Goal: Complete application form: Complete application form

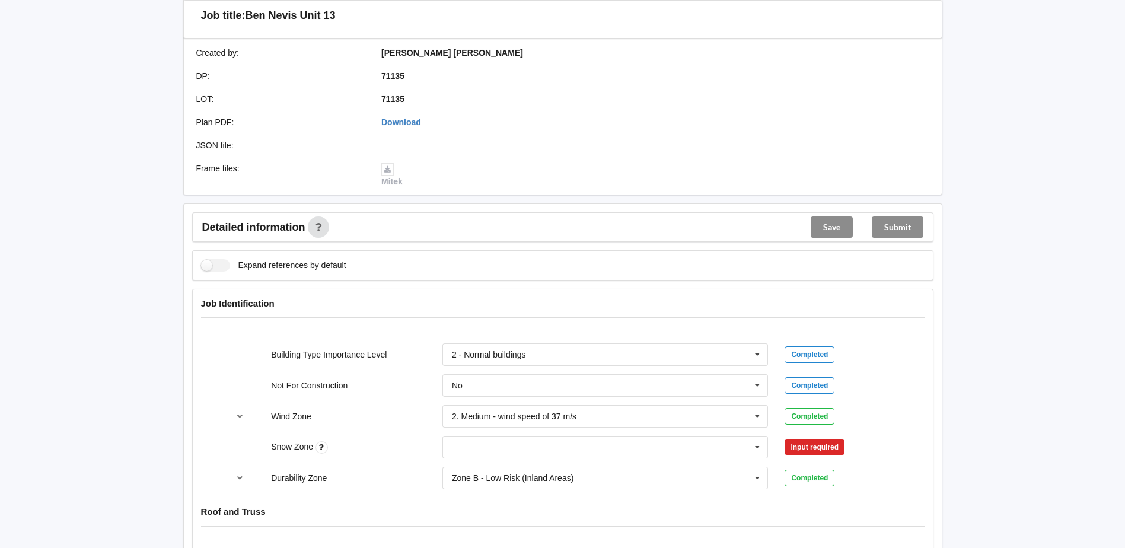
scroll to position [553, 0]
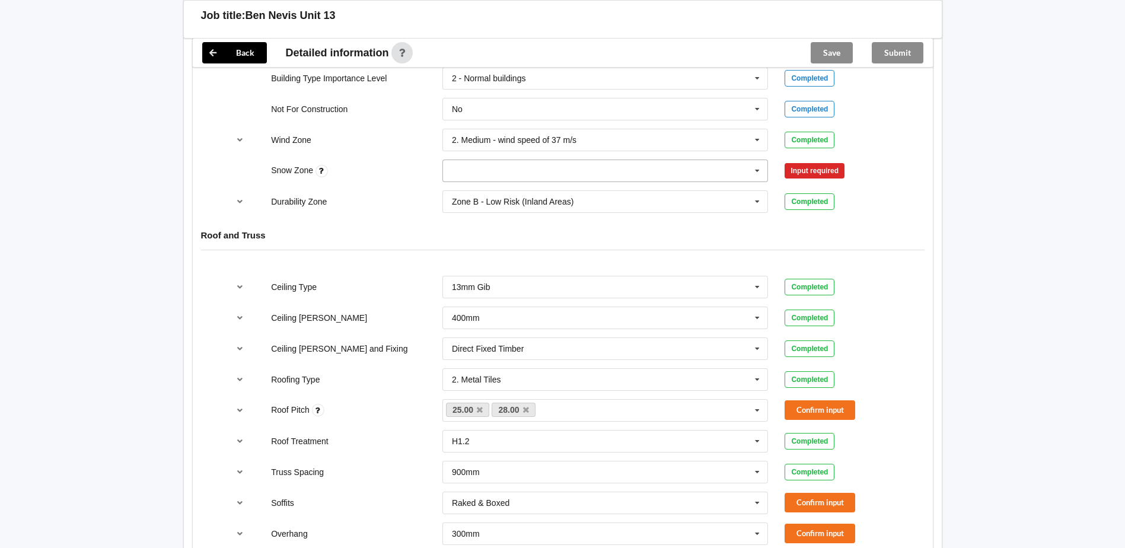
click at [666, 171] on input "text" at bounding box center [605, 170] width 325 height 21
click at [658, 189] on div "N0" at bounding box center [605, 192] width 325 height 22
click at [814, 172] on button "Confirm input" at bounding box center [819, 171] width 71 height 20
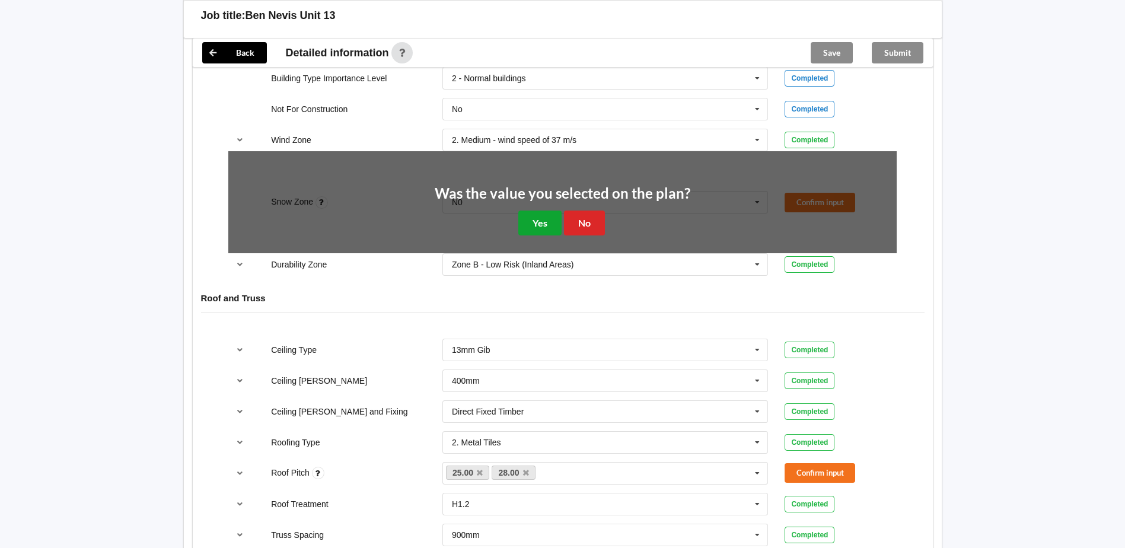
click at [539, 213] on button "Yes" at bounding box center [539, 222] width 43 height 24
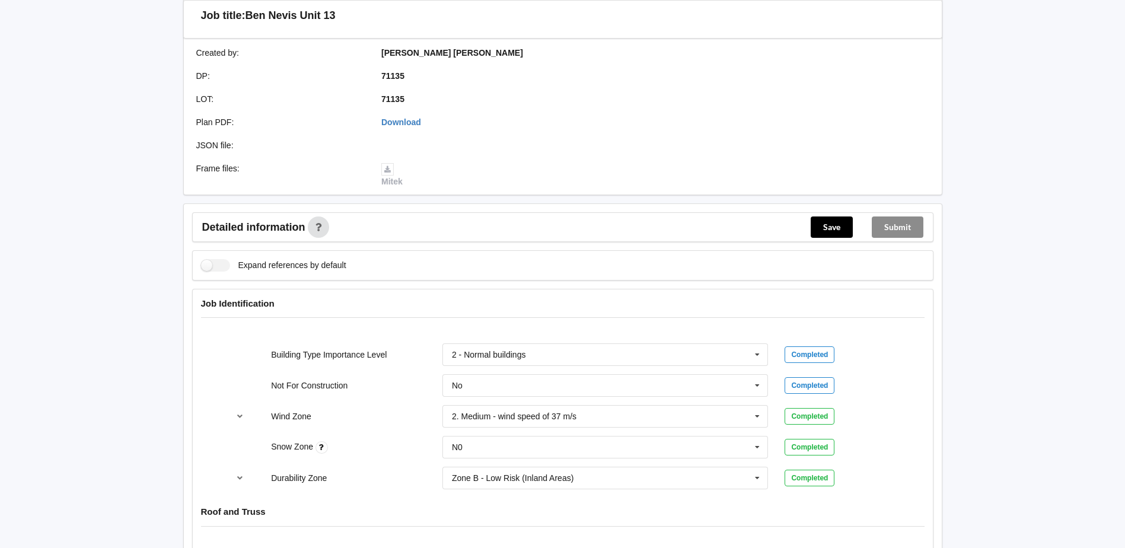
scroll to position [0, 0]
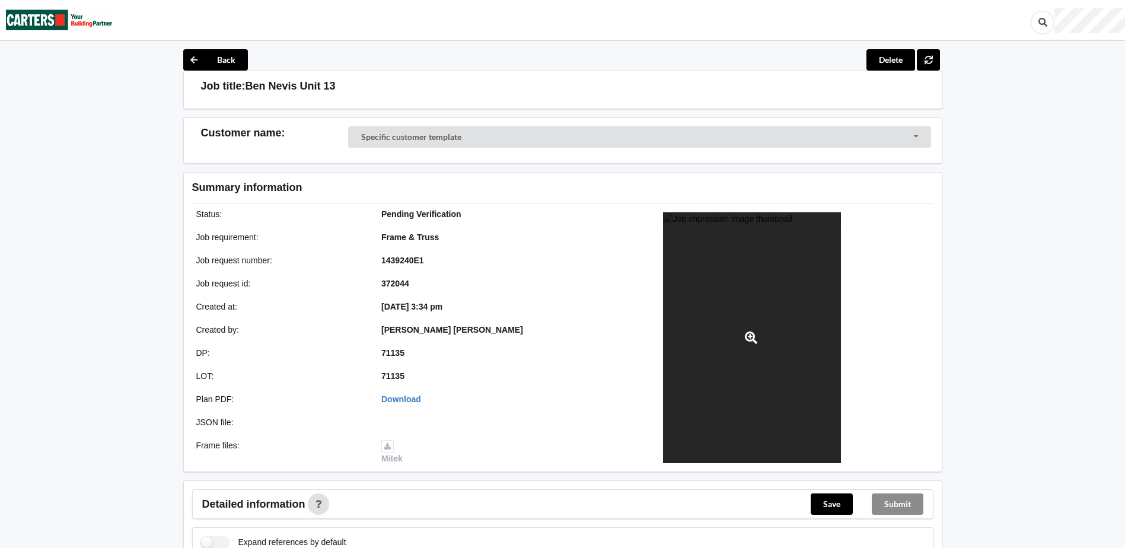
click at [768, 262] on div at bounding box center [752, 337] width 178 height 251
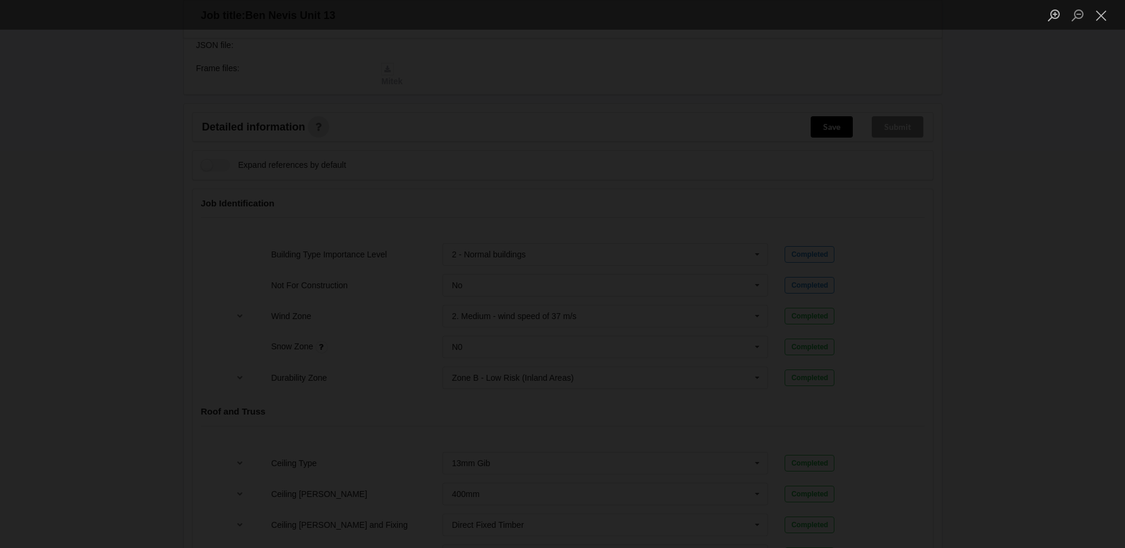
scroll to position [830, 0]
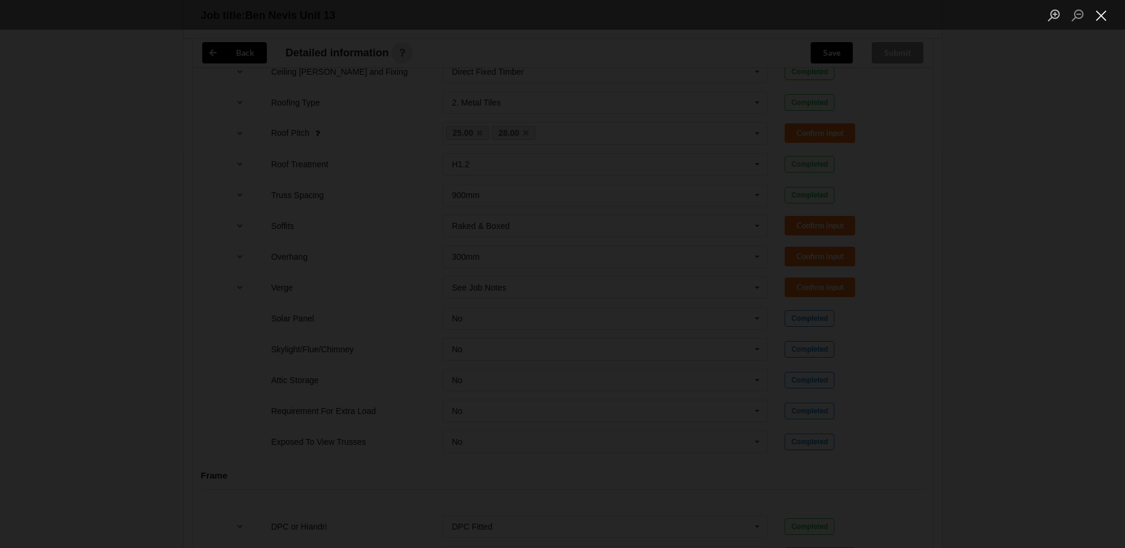
click at [1097, 12] on button "Close lightbox" at bounding box center [1101, 15] width 24 height 21
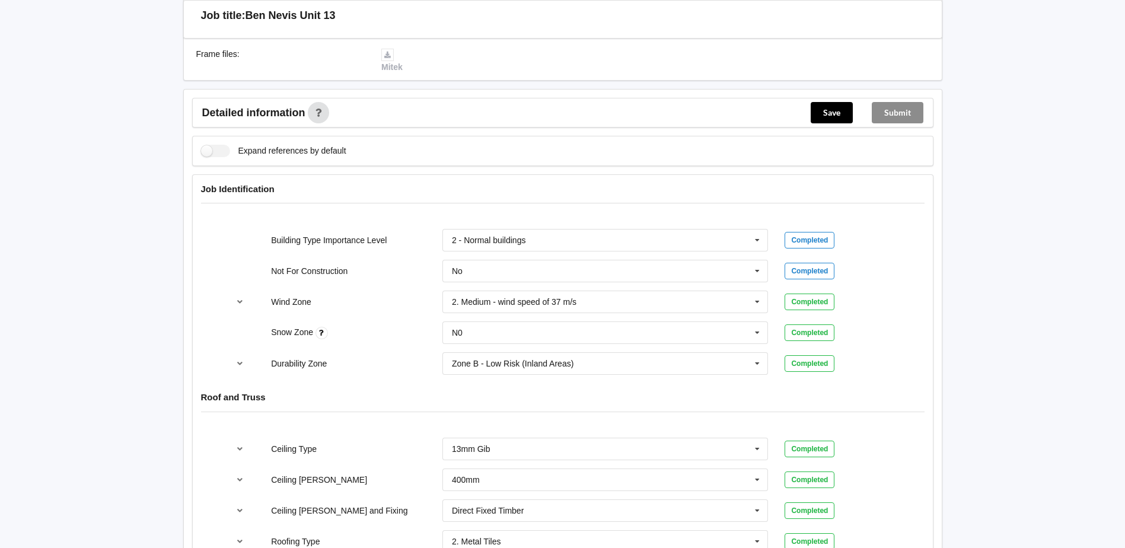
scroll to position [277, 0]
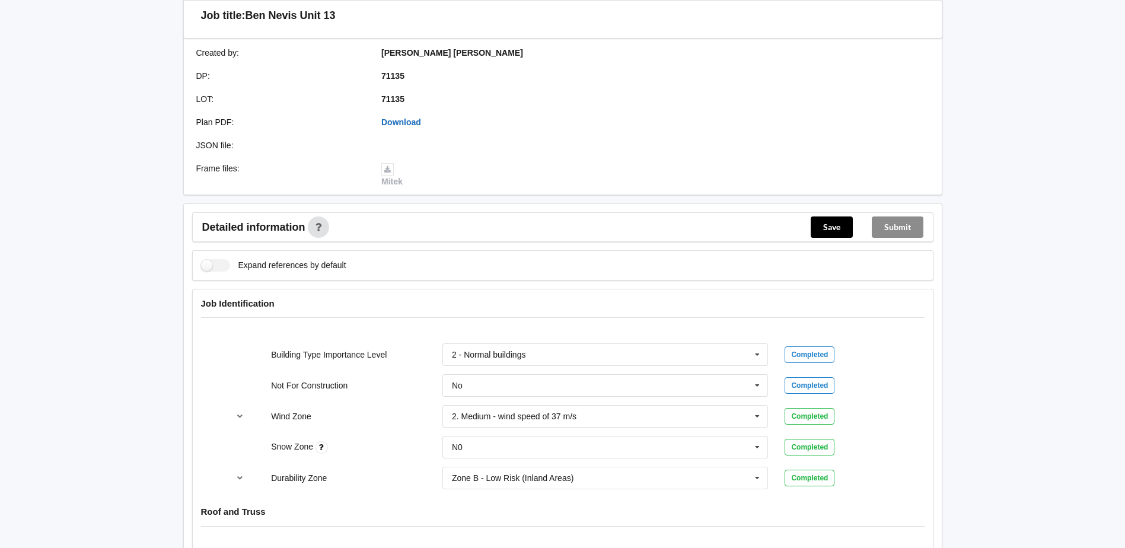
click at [403, 122] on link "Download" at bounding box center [401, 121] width 40 height 9
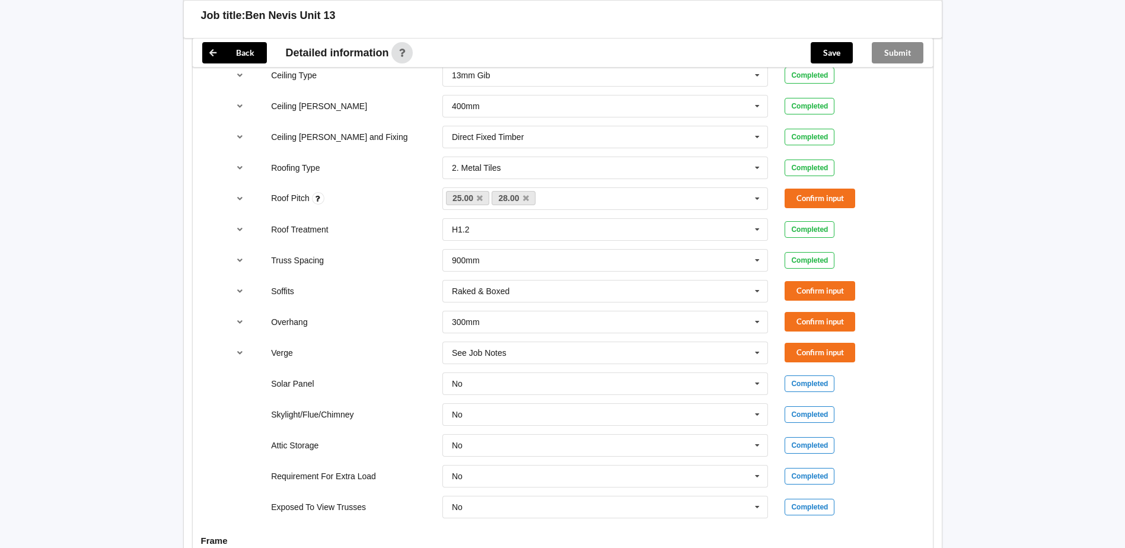
scroll to position [830, 0]
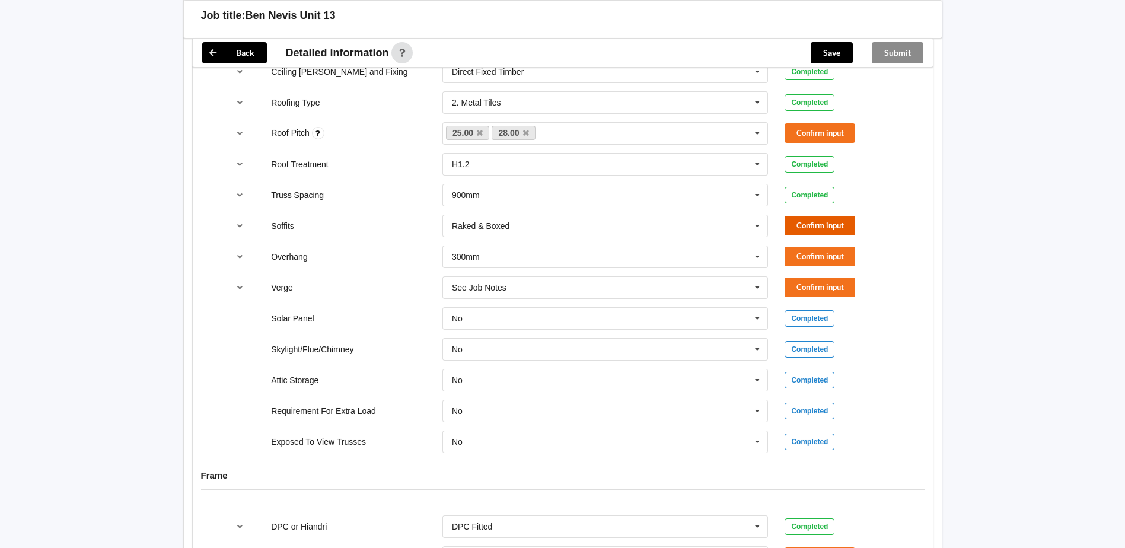
click at [817, 226] on button "Confirm input" at bounding box center [819, 226] width 71 height 20
click at [689, 260] on input "text" at bounding box center [605, 256] width 325 height 21
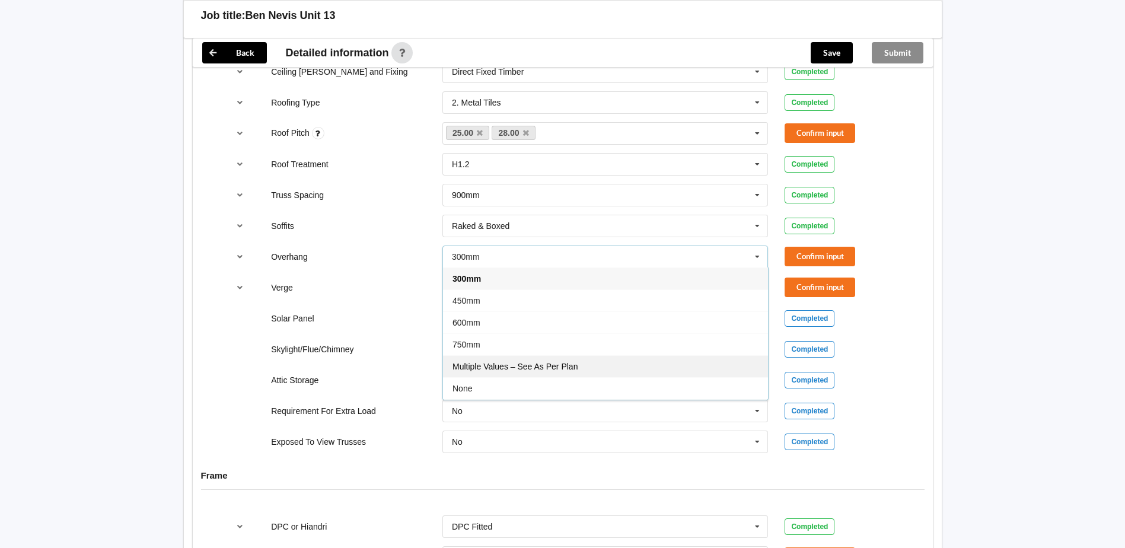
click at [561, 360] on div "Multiple Values – See As Per Plan" at bounding box center [605, 366] width 325 height 22
click at [570, 289] on input "text" at bounding box center [605, 287] width 325 height 21
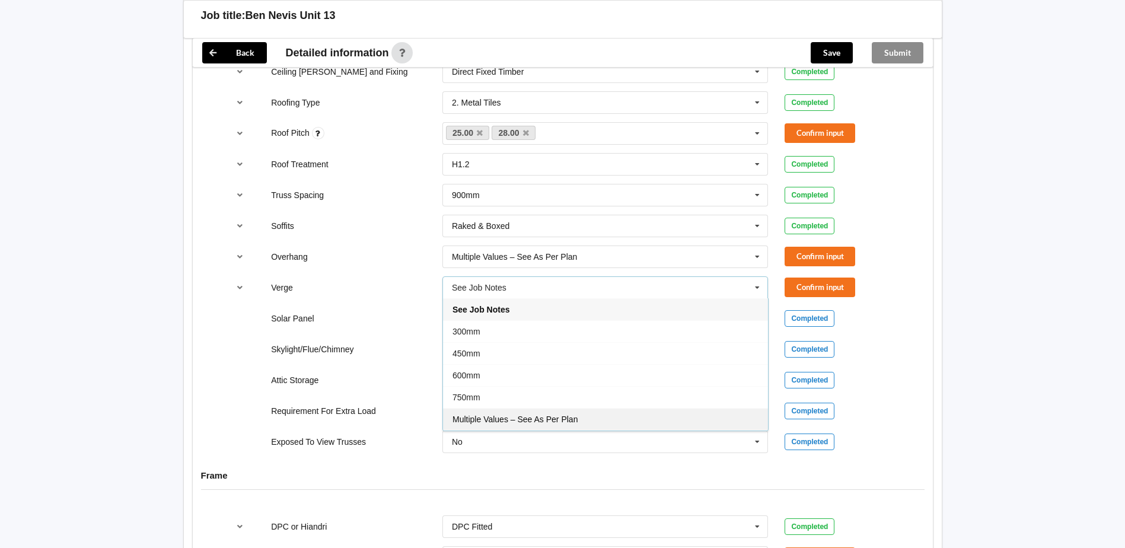
click at [517, 423] on span "Multiple Values – See As Per Plan" at bounding box center [514, 418] width 125 height 9
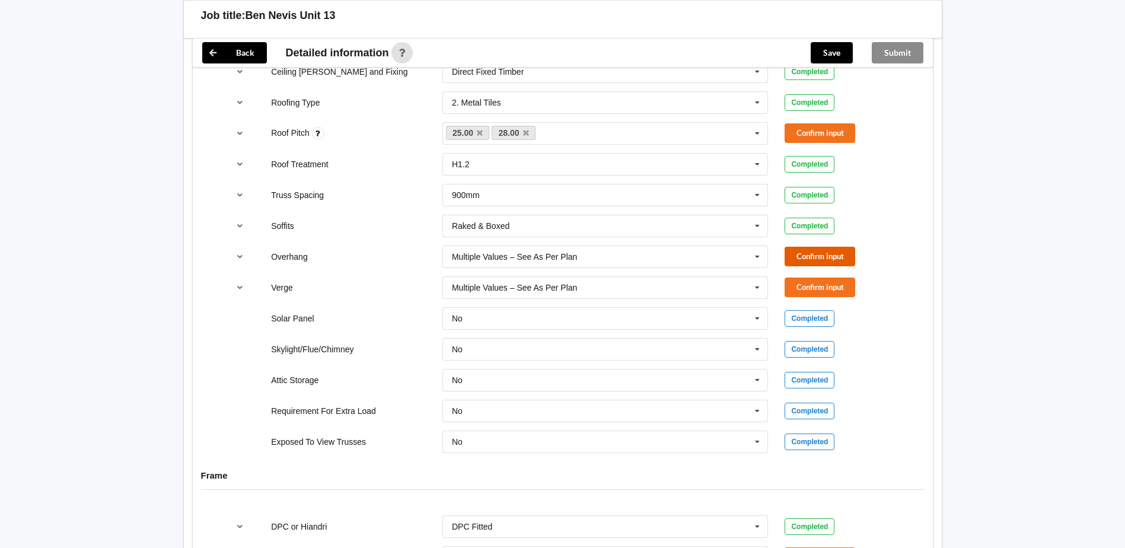
click at [836, 260] on button "Confirm input" at bounding box center [819, 257] width 71 height 20
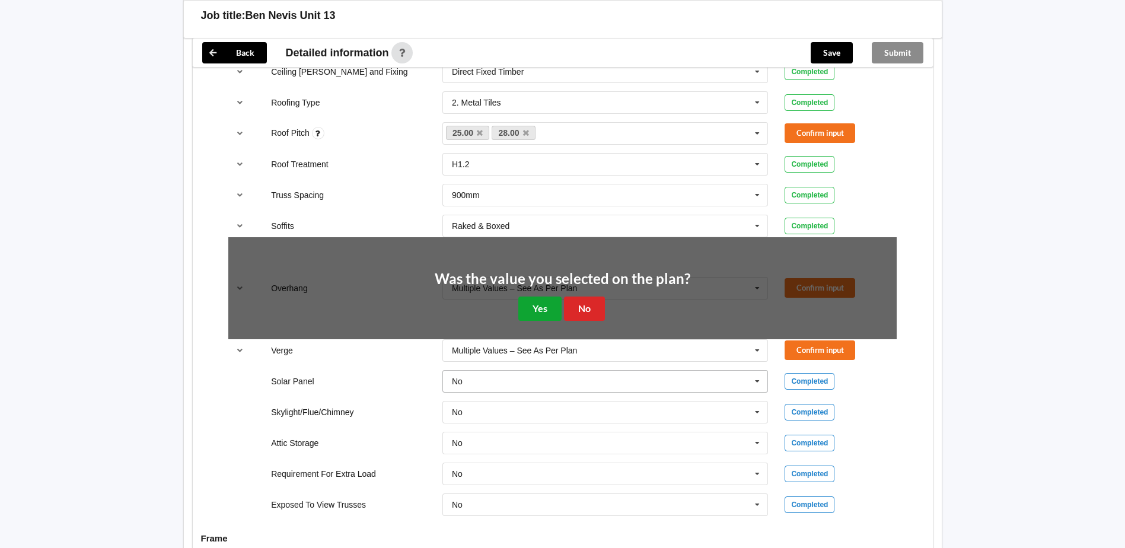
drag, startPoint x: 527, startPoint y: 310, endPoint x: 558, endPoint y: 309, distance: 31.4
click at [528, 310] on button "Yes" at bounding box center [539, 308] width 43 height 24
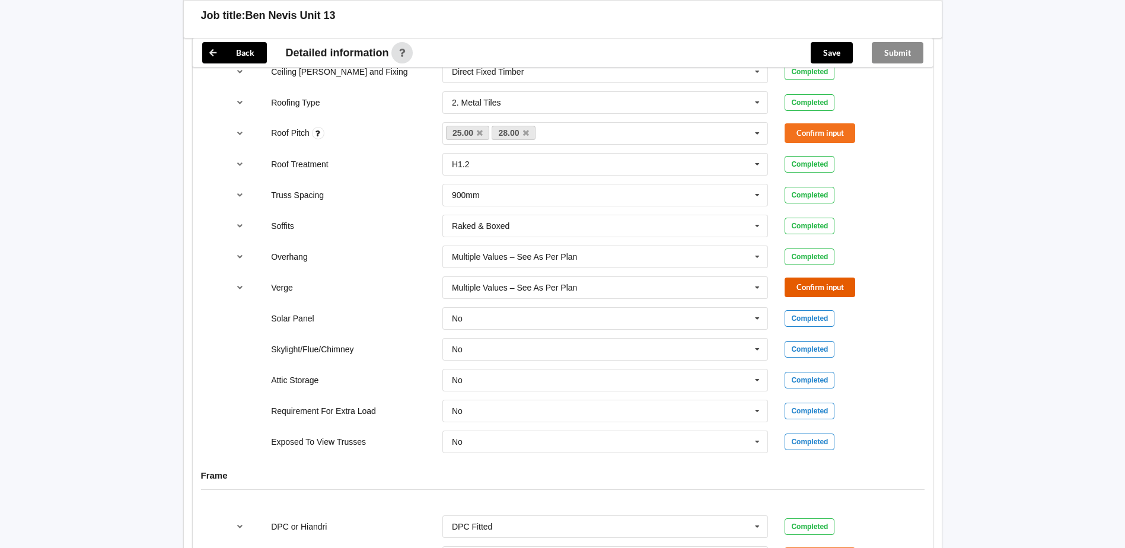
click at [811, 280] on button "Confirm input" at bounding box center [819, 287] width 71 height 20
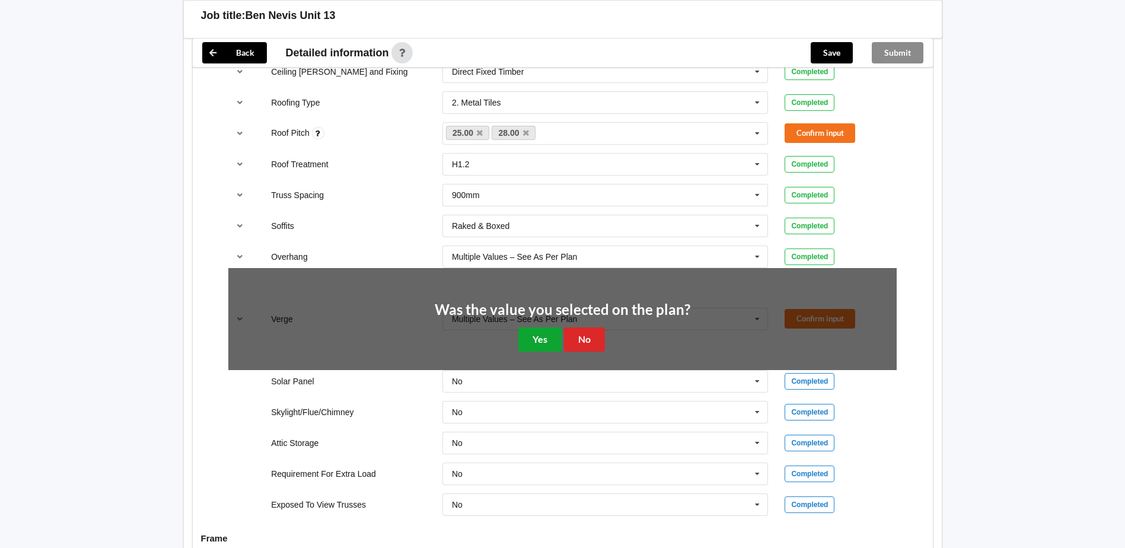
click at [523, 342] on button "Yes" at bounding box center [539, 339] width 43 height 24
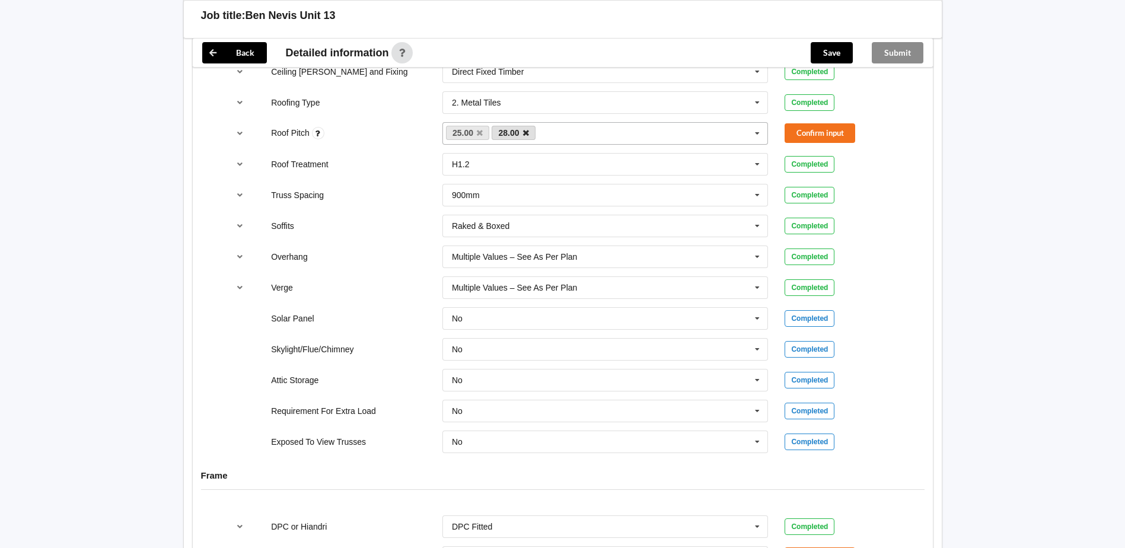
click at [526, 135] on icon at bounding box center [526, 133] width 6 height 8
click at [790, 131] on button "Confirm input" at bounding box center [819, 133] width 71 height 20
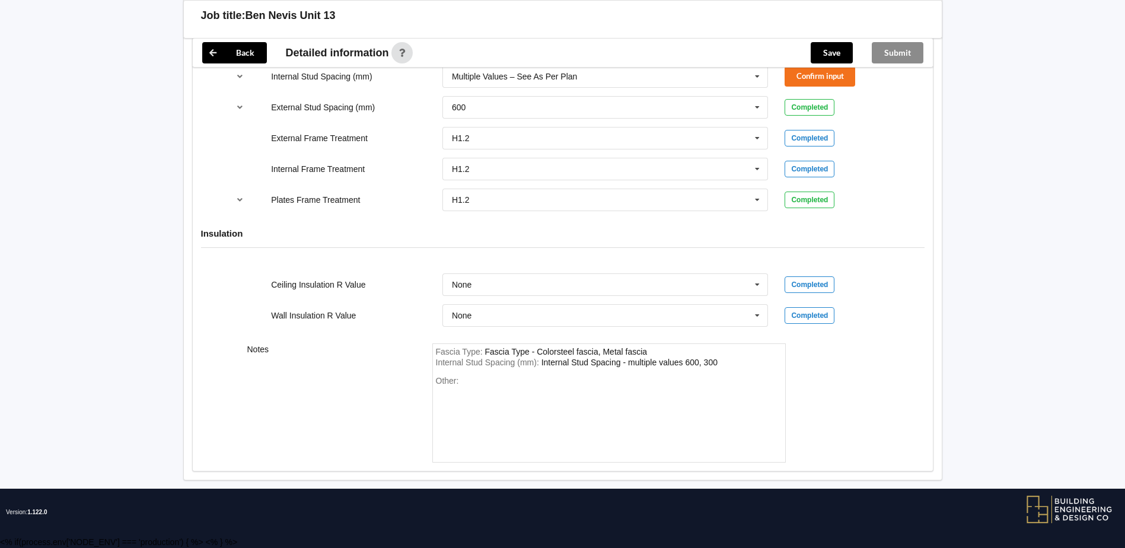
scroll to position [1065, 0]
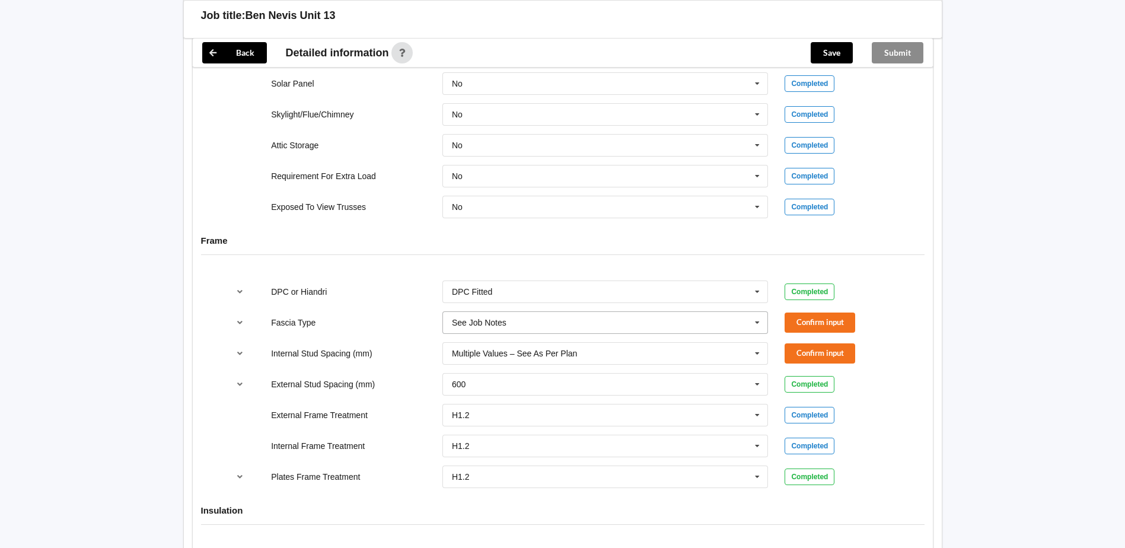
click at [705, 325] on input "text" at bounding box center [605, 322] width 325 height 21
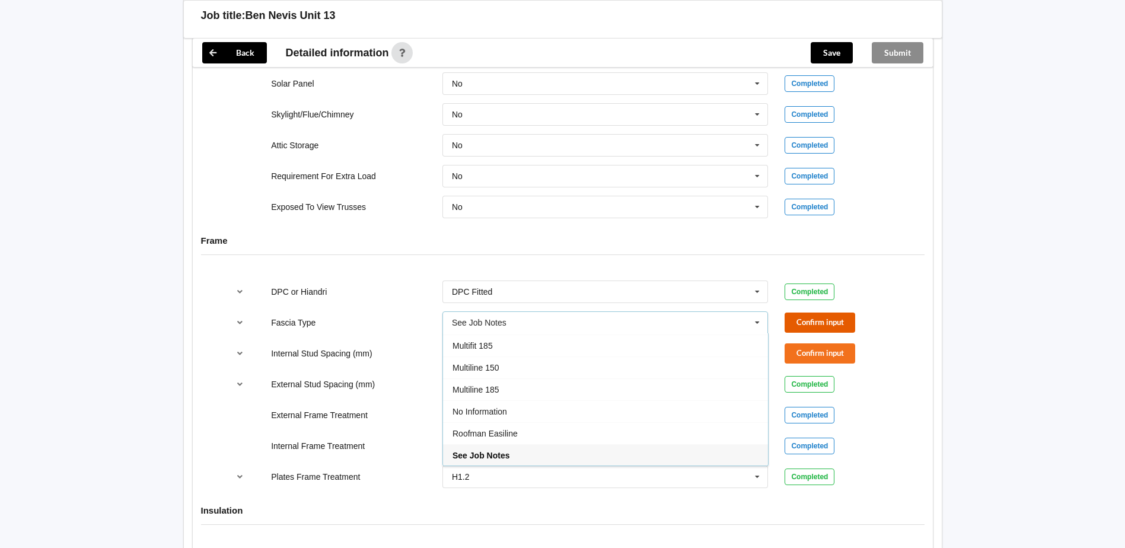
click at [809, 323] on button "Confirm input" at bounding box center [819, 322] width 71 height 20
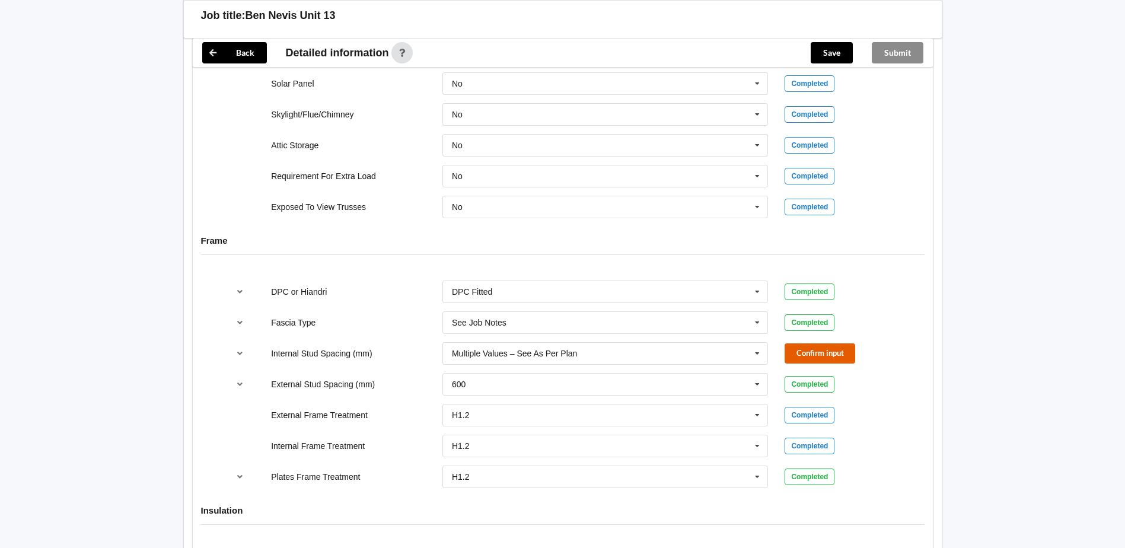
click at [824, 350] on button "Confirm input" at bounding box center [819, 353] width 71 height 20
click at [837, 52] on button "Save" at bounding box center [831, 52] width 42 height 21
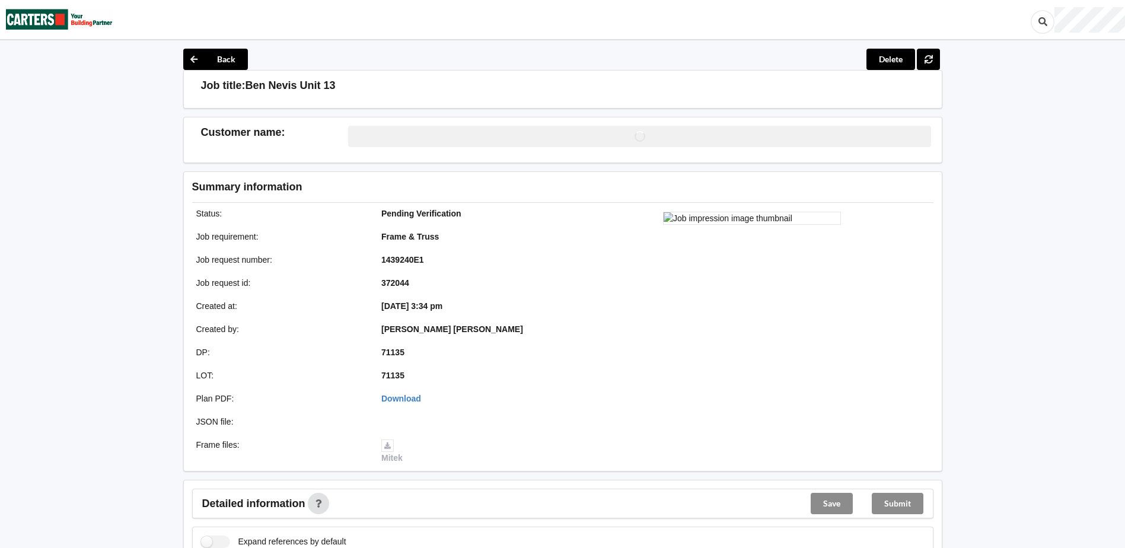
scroll to position [0, 0]
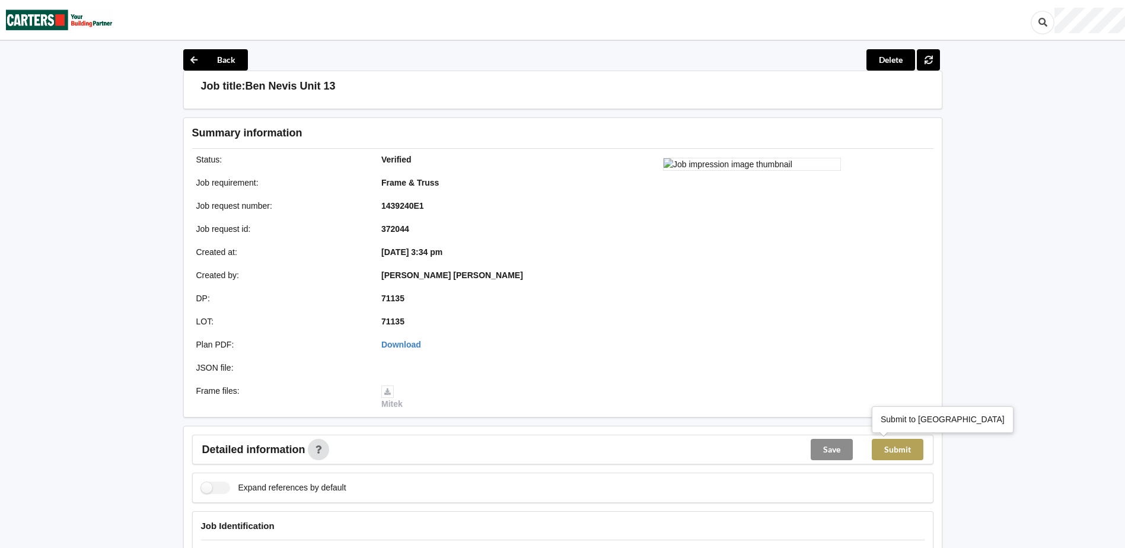
click at [905, 448] on button "Submit" at bounding box center [897, 449] width 52 height 21
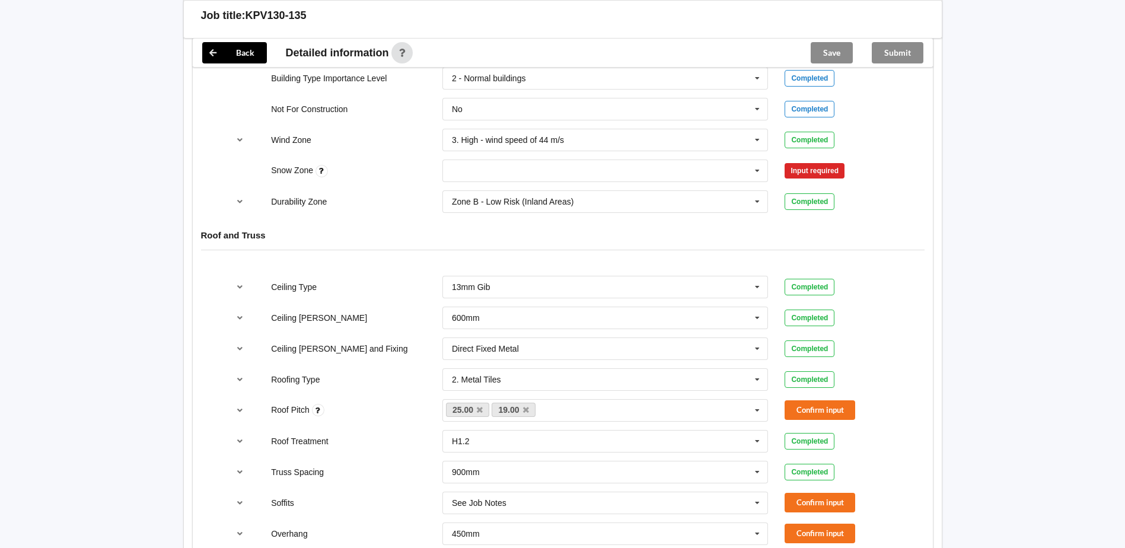
scroll to position [277, 0]
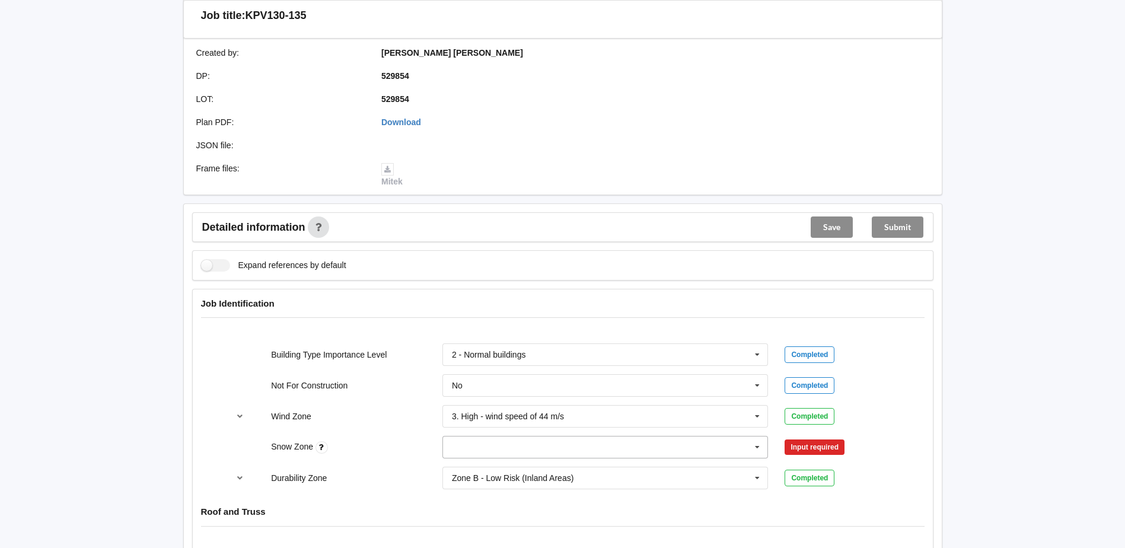
click at [603, 453] on input "text" at bounding box center [605, 446] width 325 height 21
click at [487, 309] on div "N0" at bounding box center [605, 315] width 325 height 22
click at [800, 446] on button "Confirm input" at bounding box center [819, 448] width 71 height 20
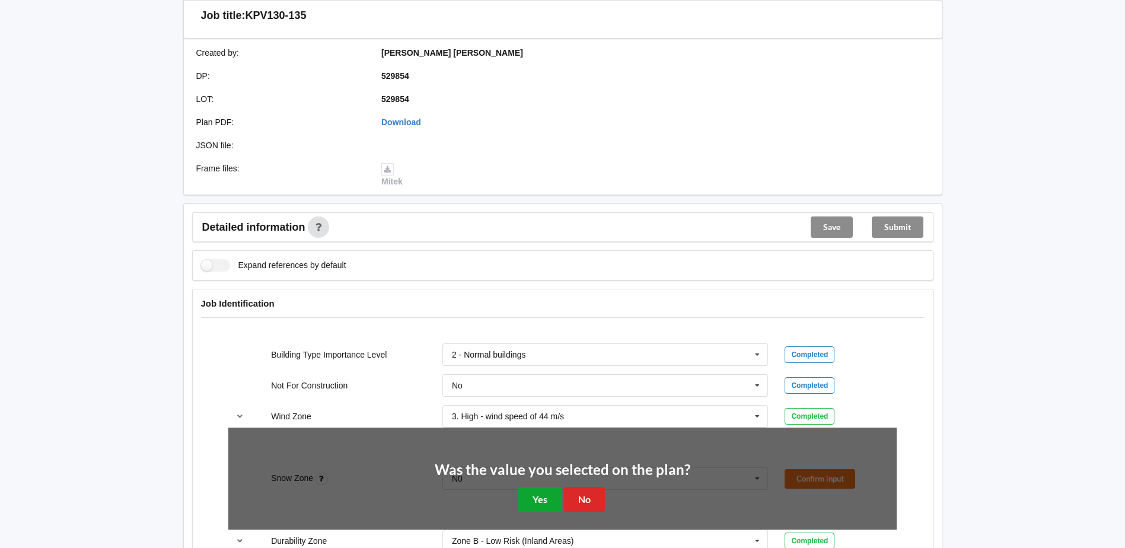
click at [547, 499] on button "Yes" at bounding box center [539, 499] width 43 height 24
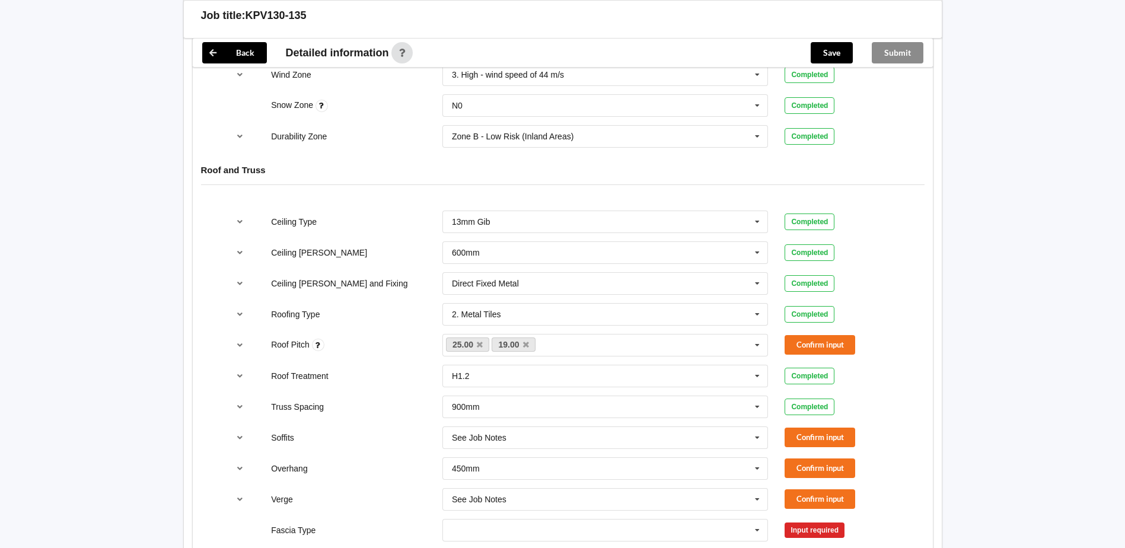
scroll to position [830, 0]
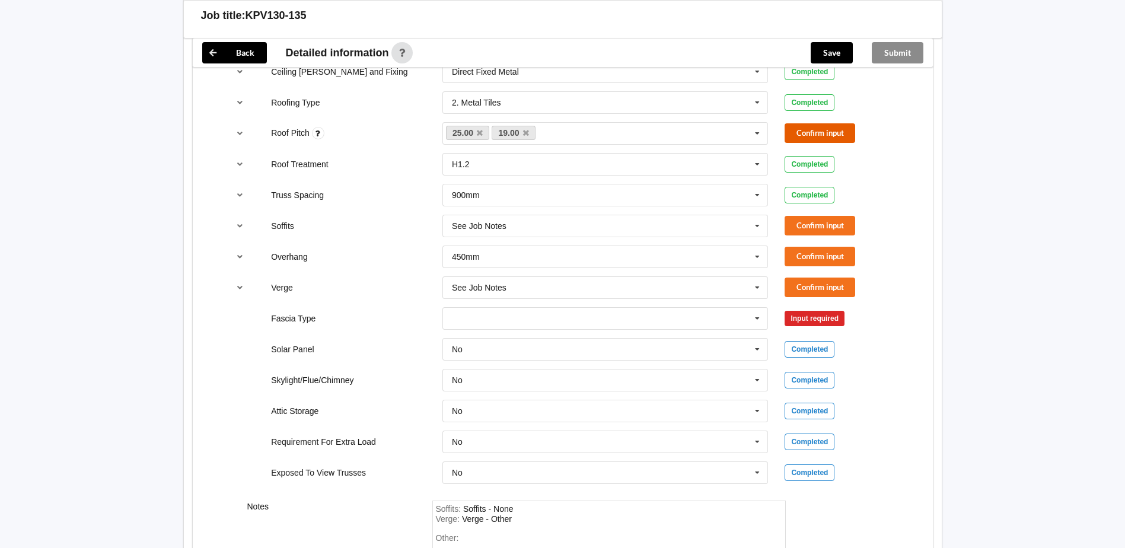
click at [829, 129] on button "Confirm input" at bounding box center [819, 133] width 71 height 20
click at [758, 224] on icon at bounding box center [757, 226] width 18 height 22
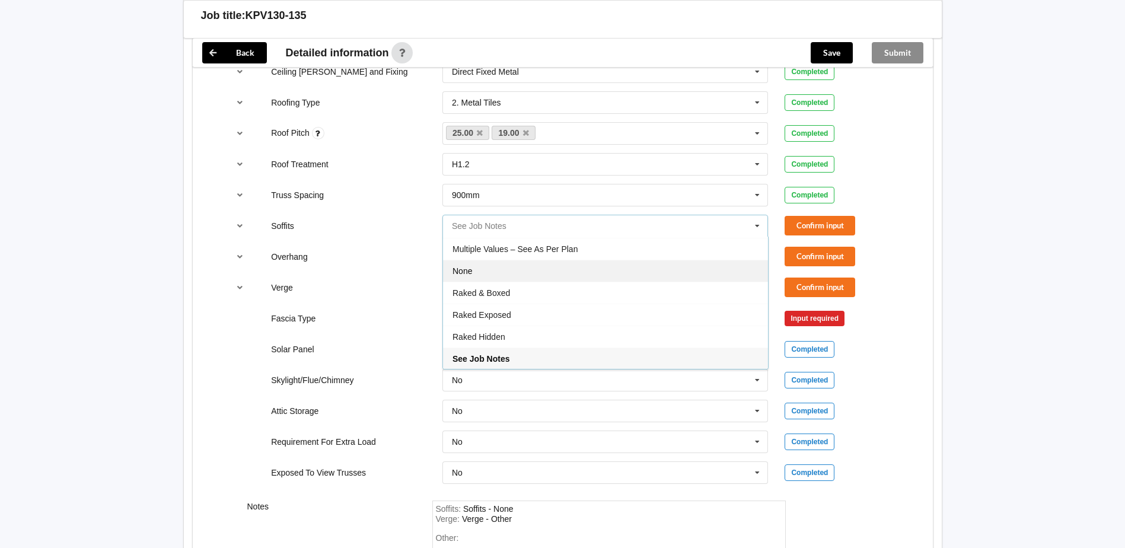
scroll to position [21, 0]
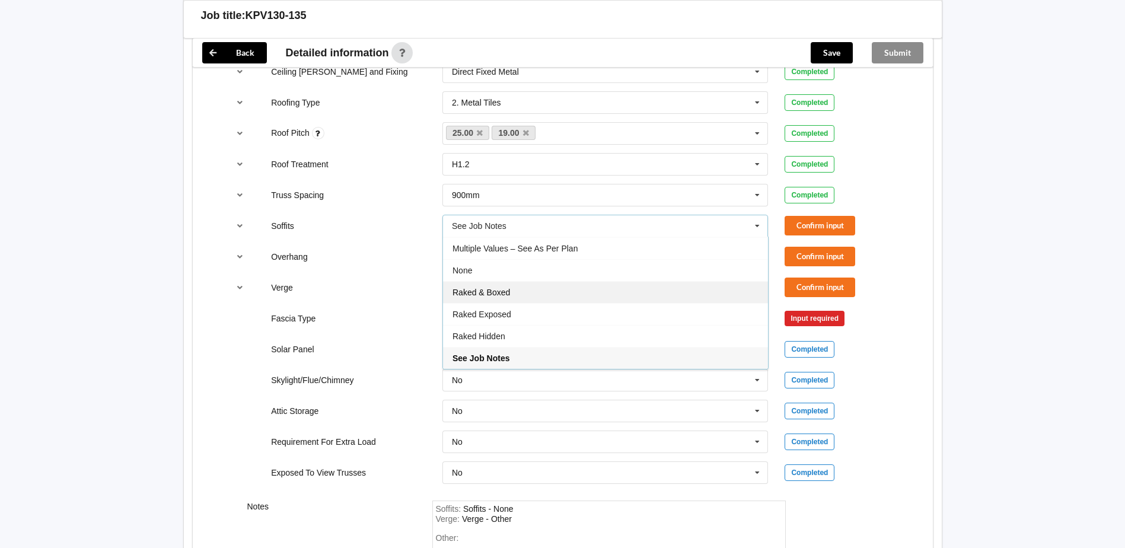
click at [667, 295] on div "Raked & Boxed" at bounding box center [605, 292] width 325 height 22
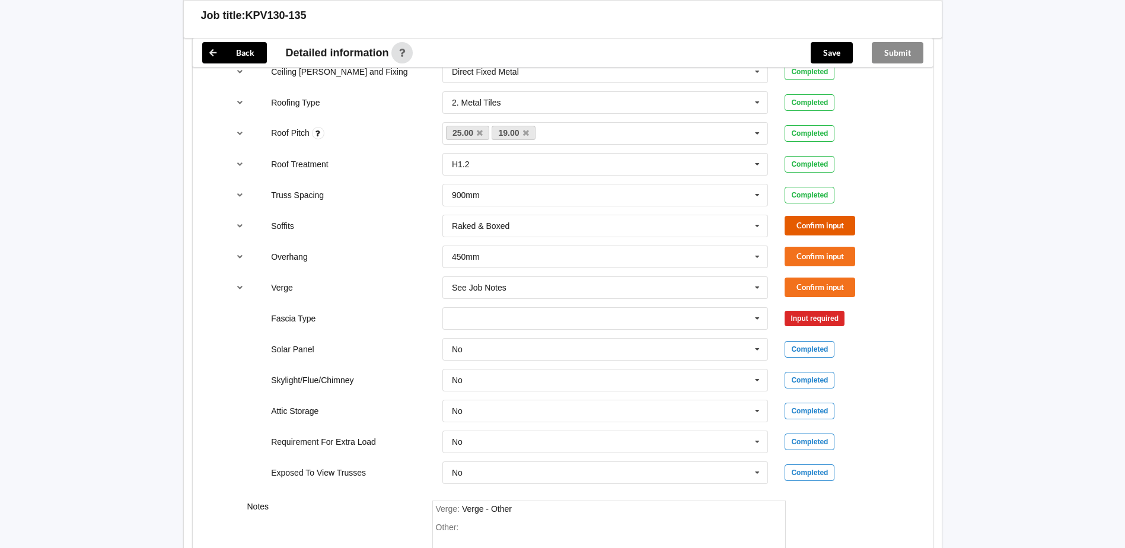
click at [816, 225] on button "Confirm input" at bounding box center [819, 226] width 71 height 20
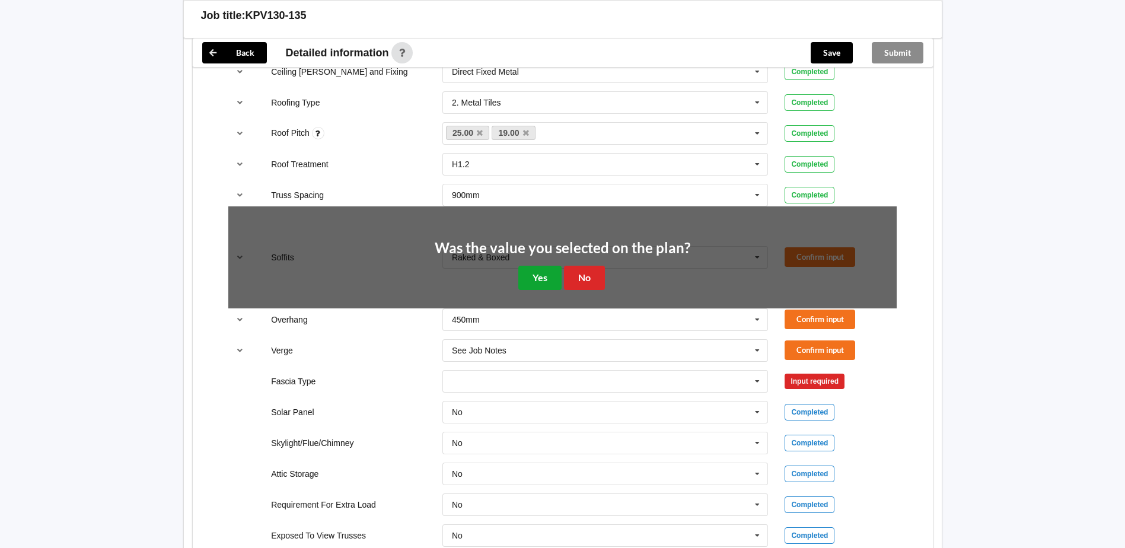
click at [546, 279] on button "Yes" at bounding box center [539, 278] width 43 height 24
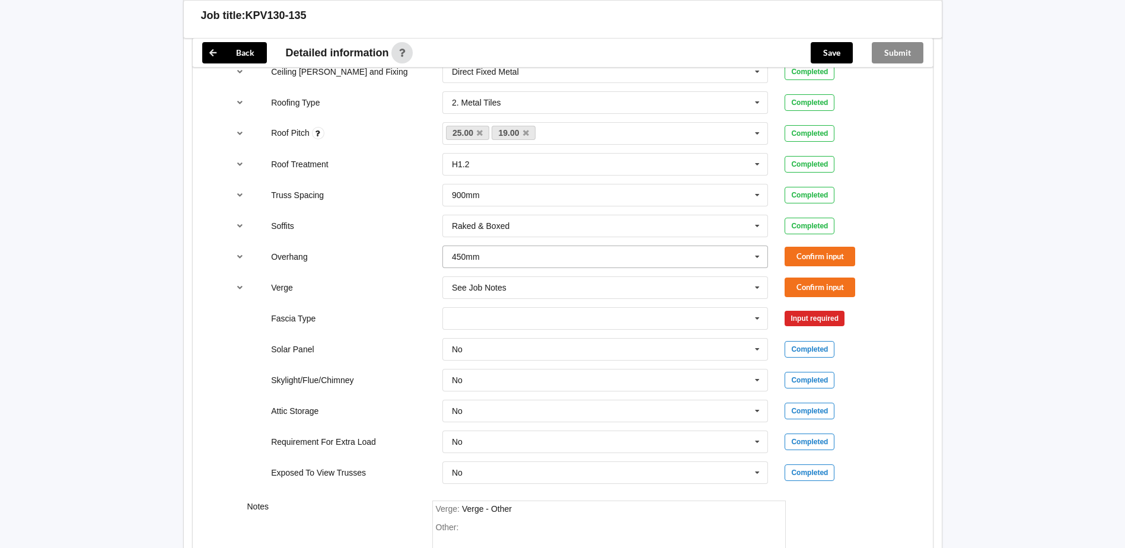
click at [759, 256] on icon at bounding box center [757, 257] width 18 height 22
click at [539, 368] on span "Multiple Values – See As Per Plan" at bounding box center [514, 366] width 125 height 9
click at [755, 286] on icon at bounding box center [757, 288] width 18 height 22
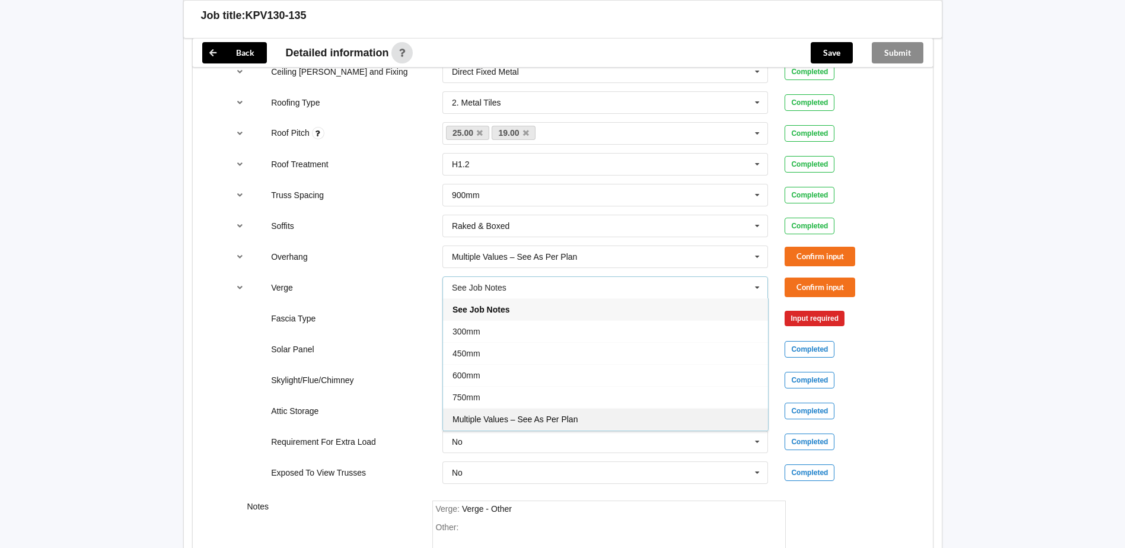
click at [609, 417] on div "Multiple Values – See As Per Plan" at bounding box center [605, 419] width 325 height 22
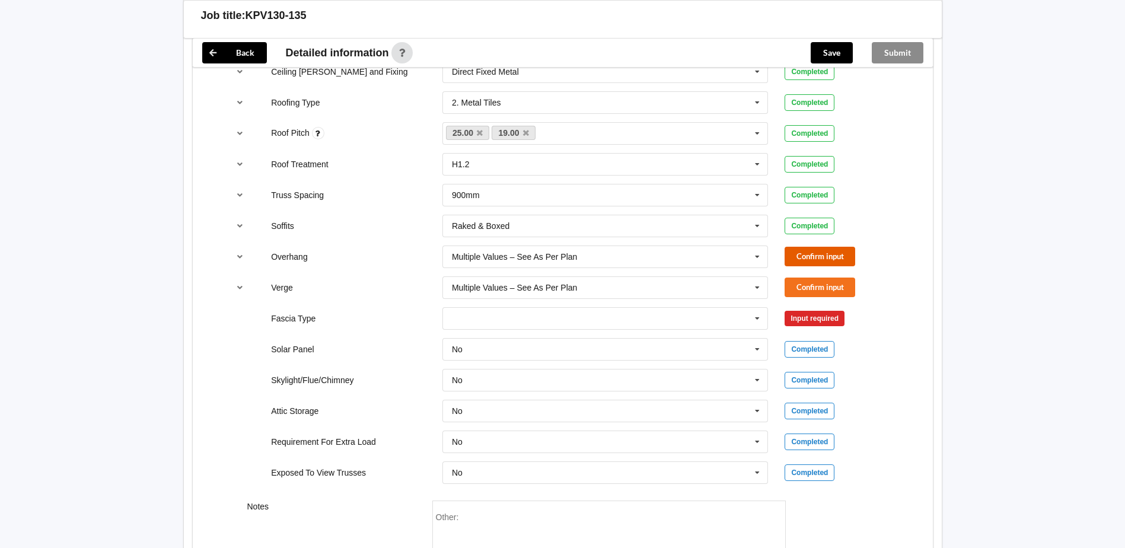
click at [821, 257] on button "Confirm input" at bounding box center [819, 257] width 71 height 20
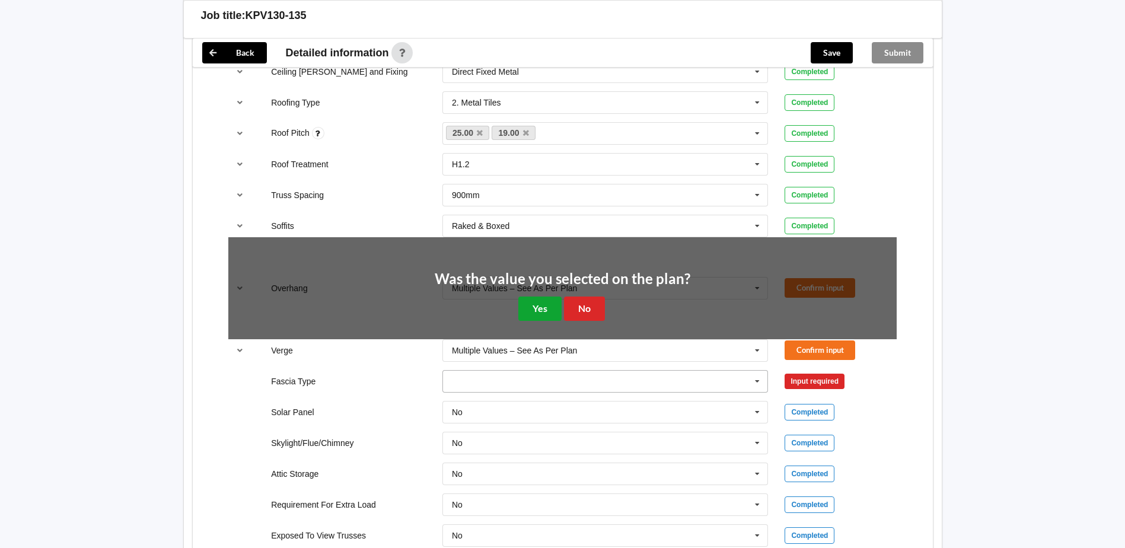
drag, startPoint x: 527, startPoint y: 305, endPoint x: 597, endPoint y: 309, distance: 70.1
click at [528, 305] on button "Yes" at bounding box center [539, 308] width 43 height 24
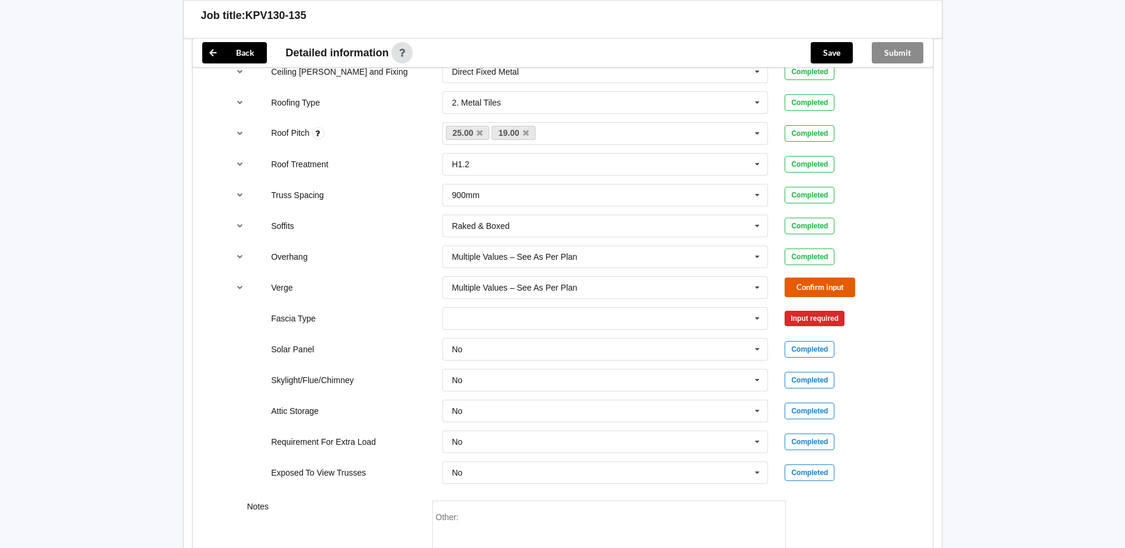
click at [832, 283] on button "Confirm input" at bounding box center [819, 287] width 71 height 20
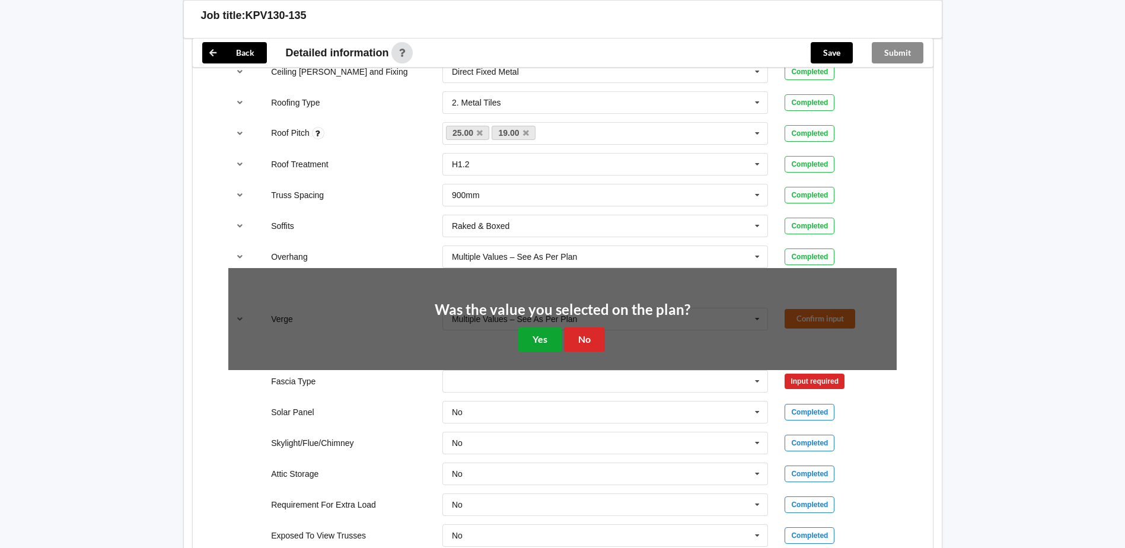
click at [548, 336] on button "Yes" at bounding box center [539, 339] width 43 height 24
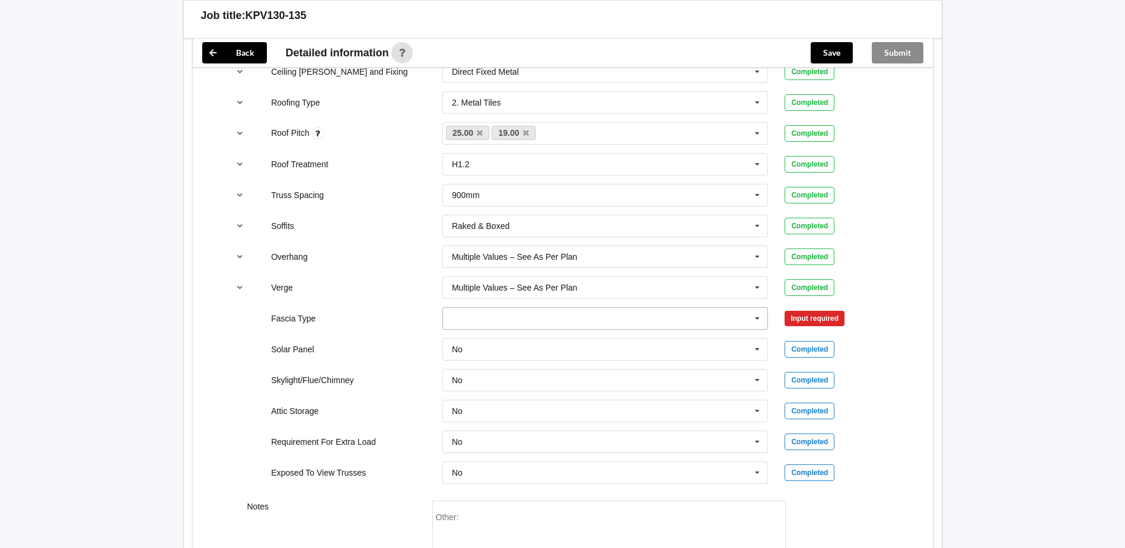
click at [747, 318] on input "text" at bounding box center [605, 318] width 325 height 21
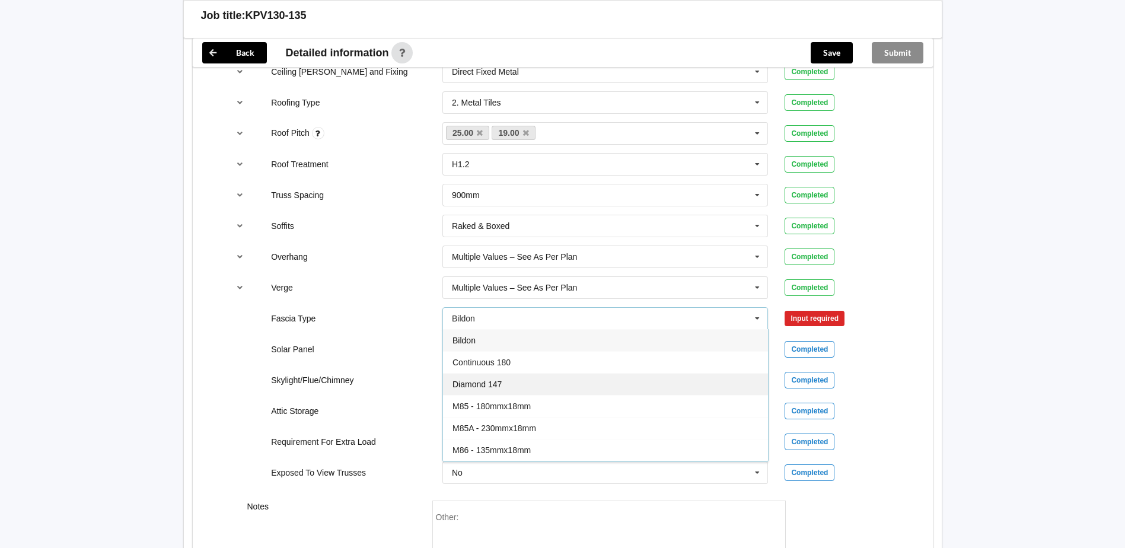
click at [671, 378] on div "Diamond 147" at bounding box center [605, 384] width 325 height 22
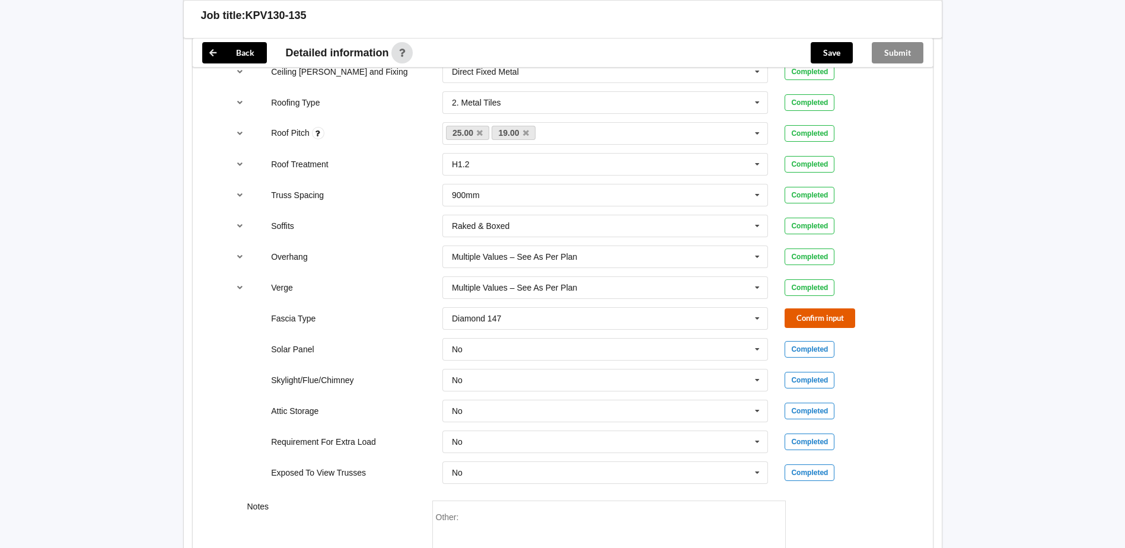
click at [828, 317] on button "Confirm input" at bounding box center [819, 318] width 71 height 20
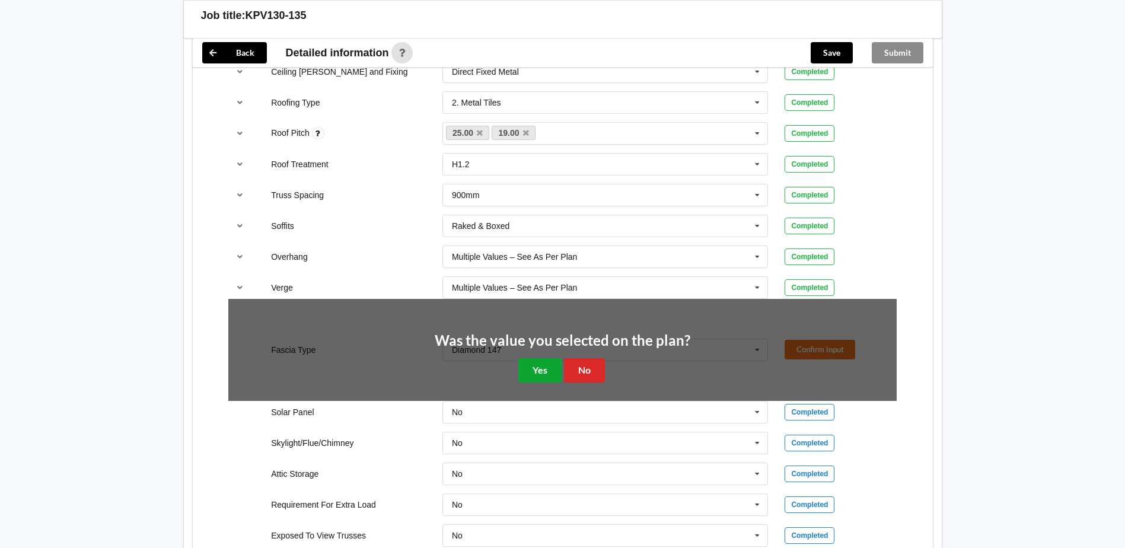
click at [524, 369] on button "Yes" at bounding box center [539, 370] width 43 height 24
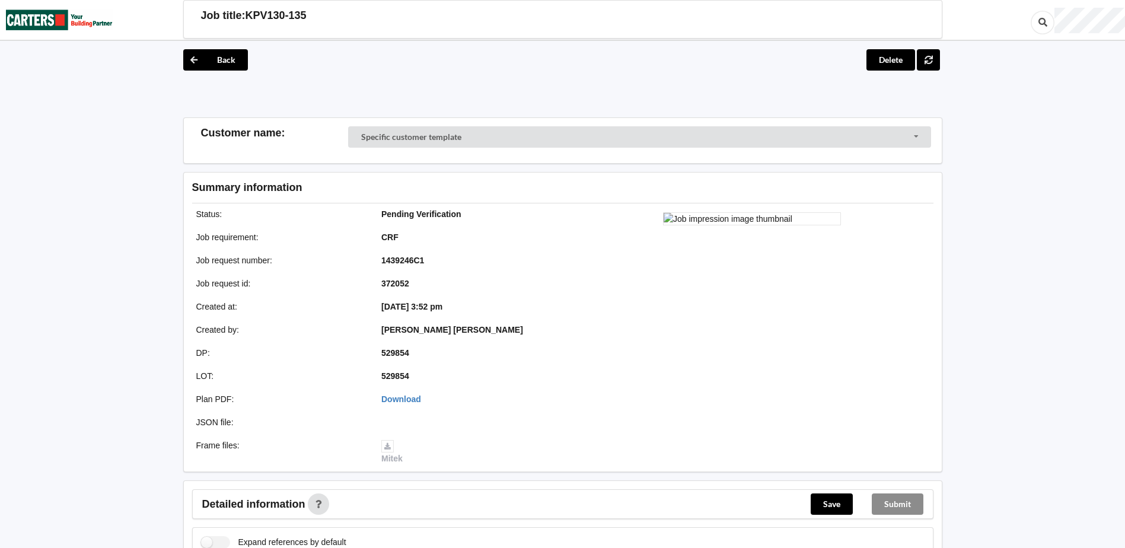
scroll to position [553, 0]
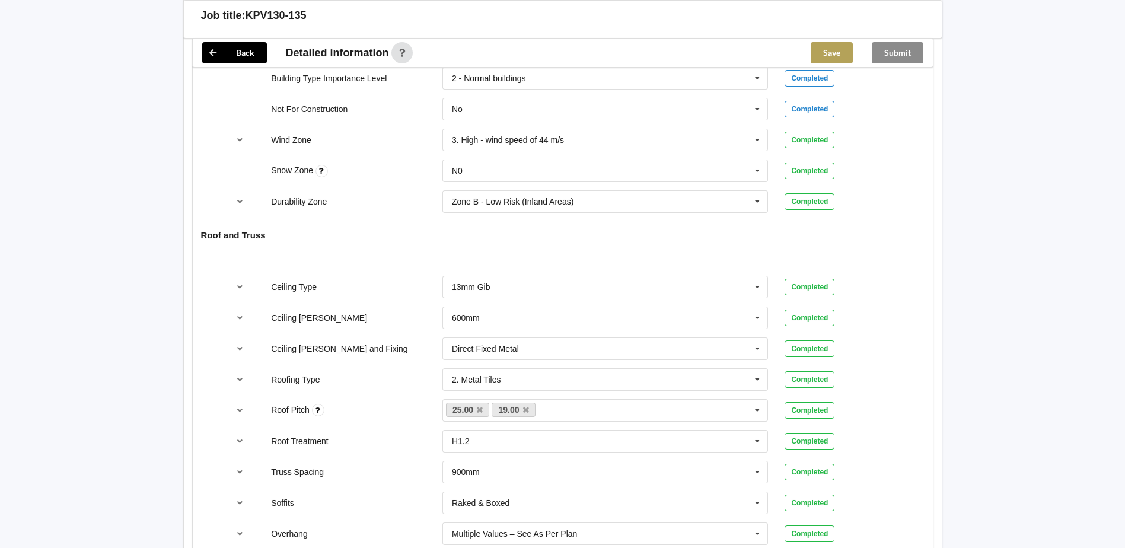
click at [828, 46] on button "Save" at bounding box center [831, 52] width 42 height 21
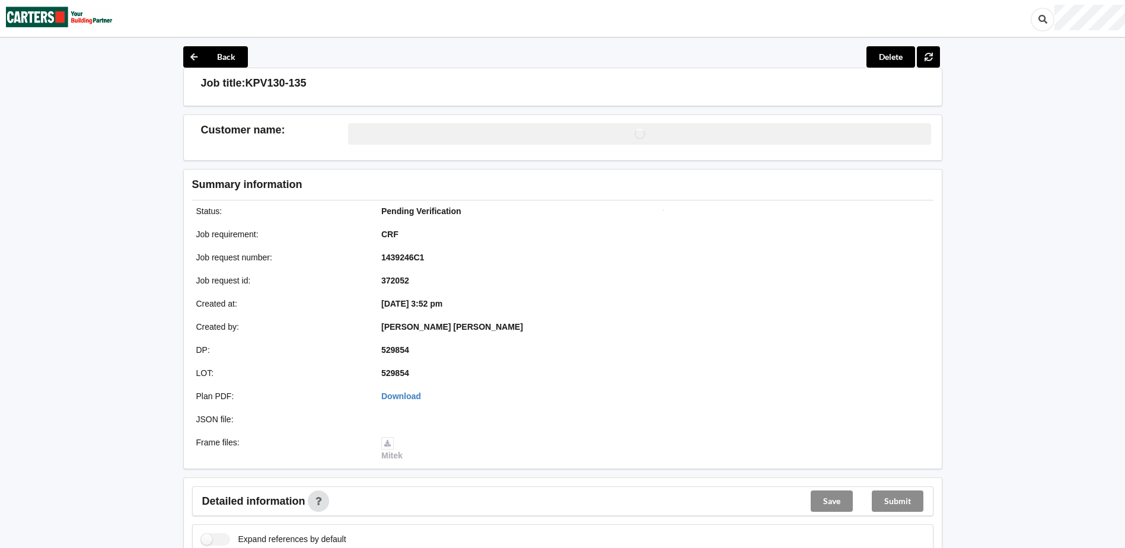
scroll to position [0, 0]
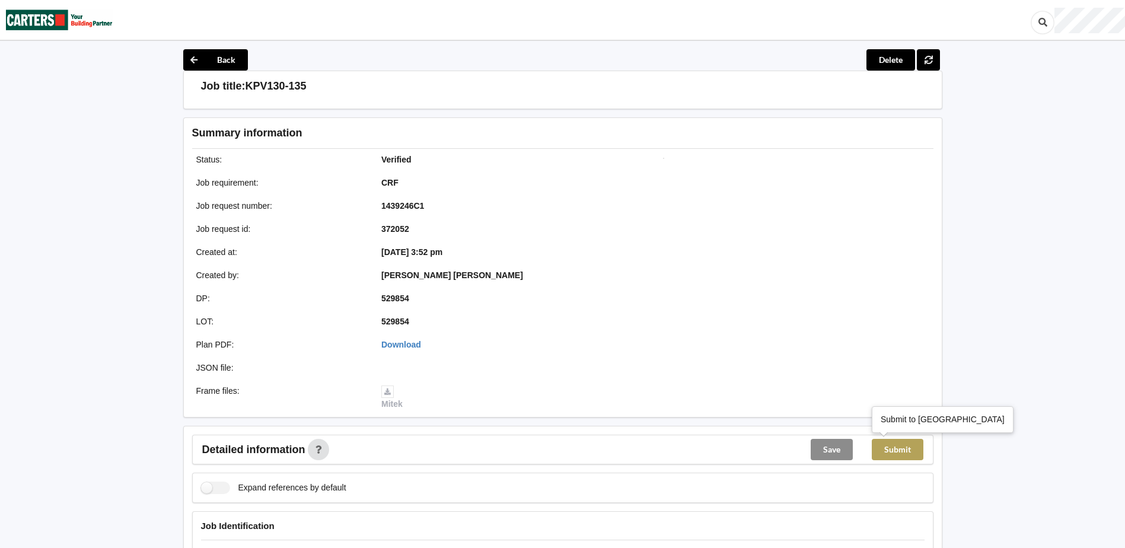
click at [902, 440] on button "Submit" at bounding box center [897, 449] width 52 height 21
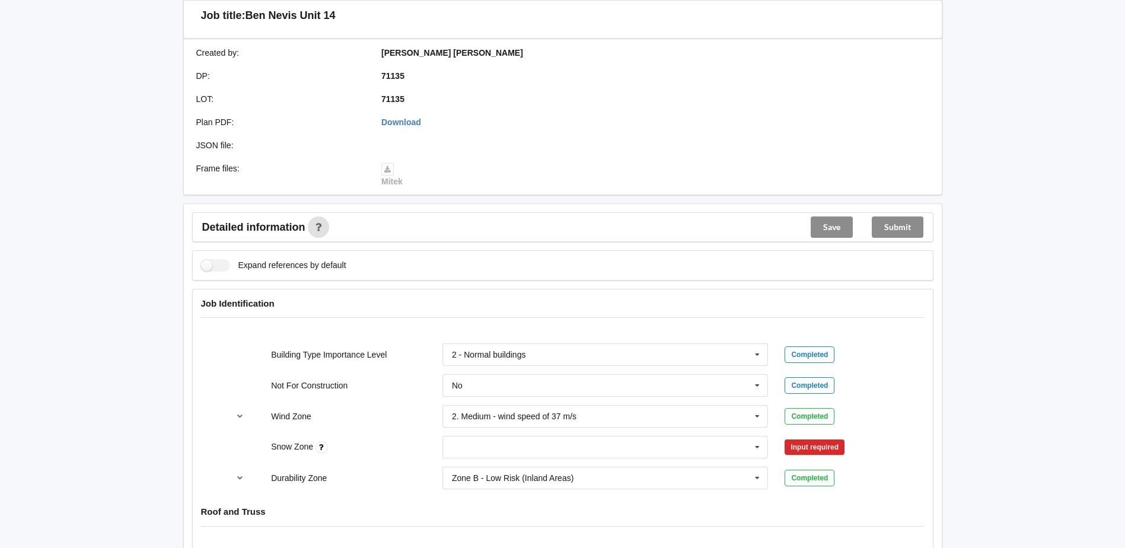
scroll to position [553, 0]
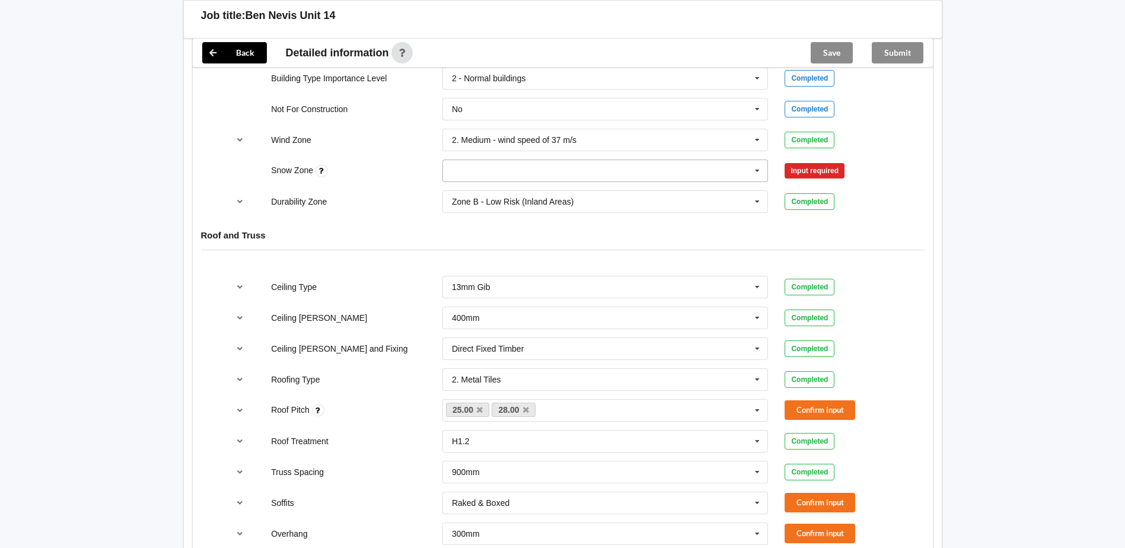
drag, startPoint x: 615, startPoint y: 178, endPoint x: 483, endPoint y: 176, distance: 132.8
click at [615, 178] on input "text" at bounding box center [605, 170] width 325 height 21
drag, startPoint x: 481, startPoint y: 194, endPoint x: 857, endPoint y: 186, distance: 376.5
click at [481, 194] on div "N0" at bounding box center [605, 192] width 325 height 22
click at [823, 160] on div "Snow Zone N0 N0 N1 N2 N3 N4 N5 None Confirm input" at bounding box center [562, 170] width 685 height 39
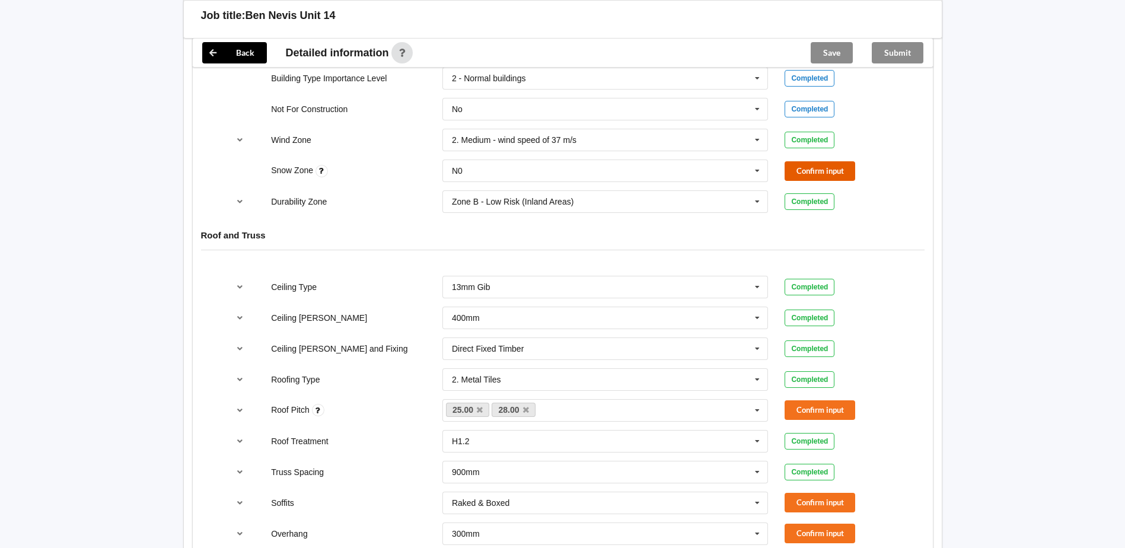
click at [811, 169] on button "Confirm input" at bounding box center [819, 171] width 71 height 20
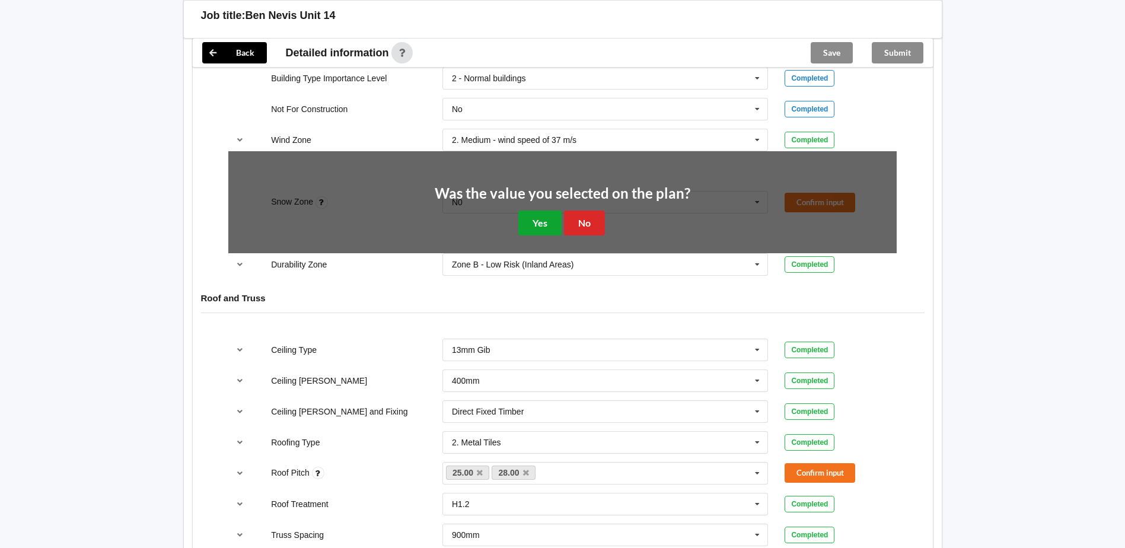
click at [546, 222] on button "Yes" at bounding box center [539, 222] width 43 height 24
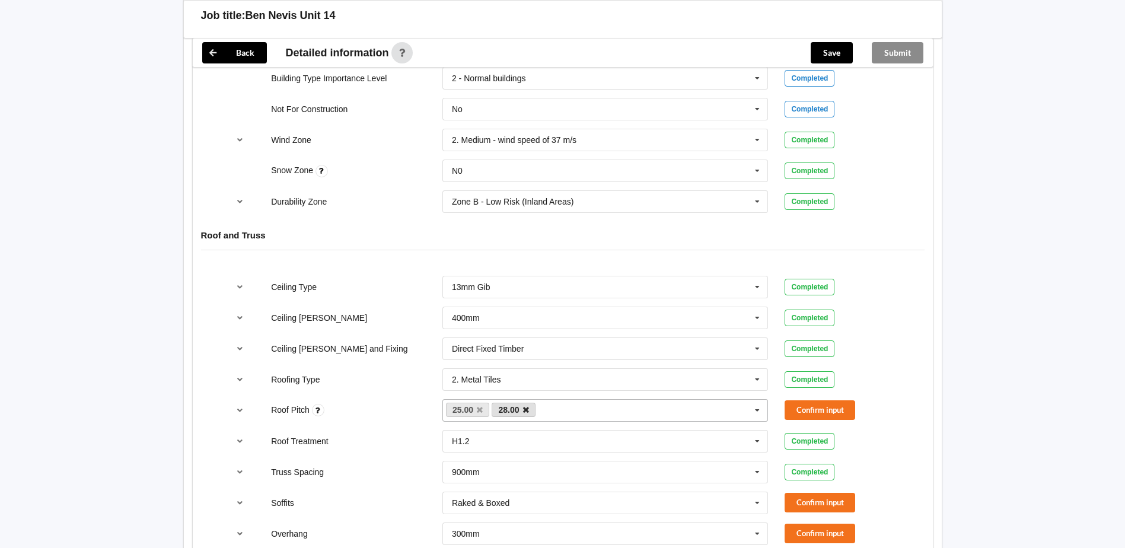
click at [527, 413] on icon at bounding box center [526, 410] width 6 height 8
click at [794, 403] on button "Confirm input" at bounding box center [819, 410] width 71 height 20
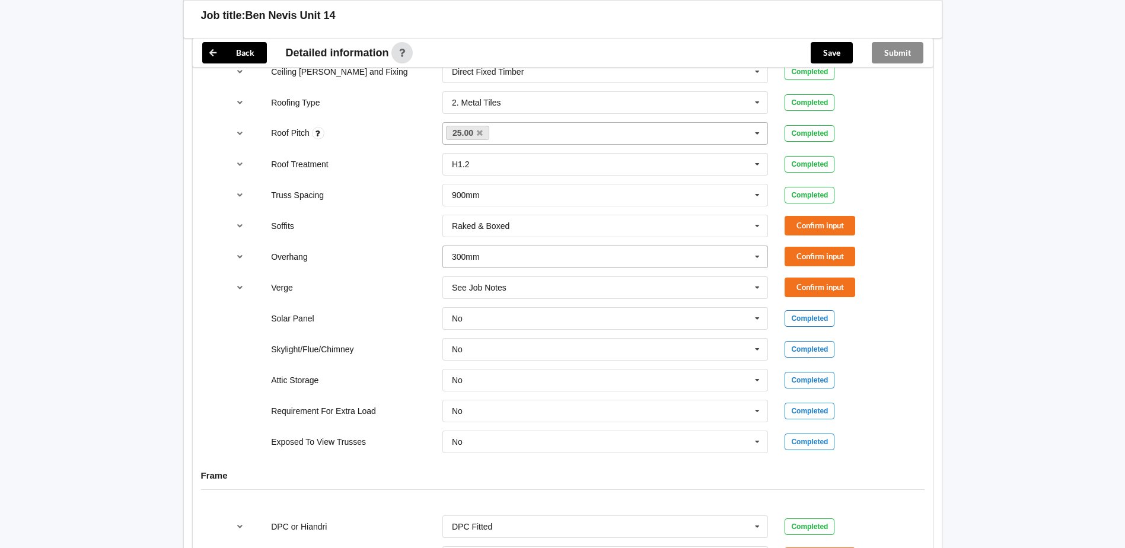
drag, startPoint x: 763, startPoint y: 261, endPoint x: 751, endPoint y: 263, distance: 11.9
click at [762, 261] on icon at bounding box center [757, 257] width 18 height 22
click at [550, 362] on span "Multiple Values – See As Per Plan" at bounding box center [514, 366] width 125 height 9
click at [694, 288] on input "text" at bounding box center [605, 287] width 325 height 21
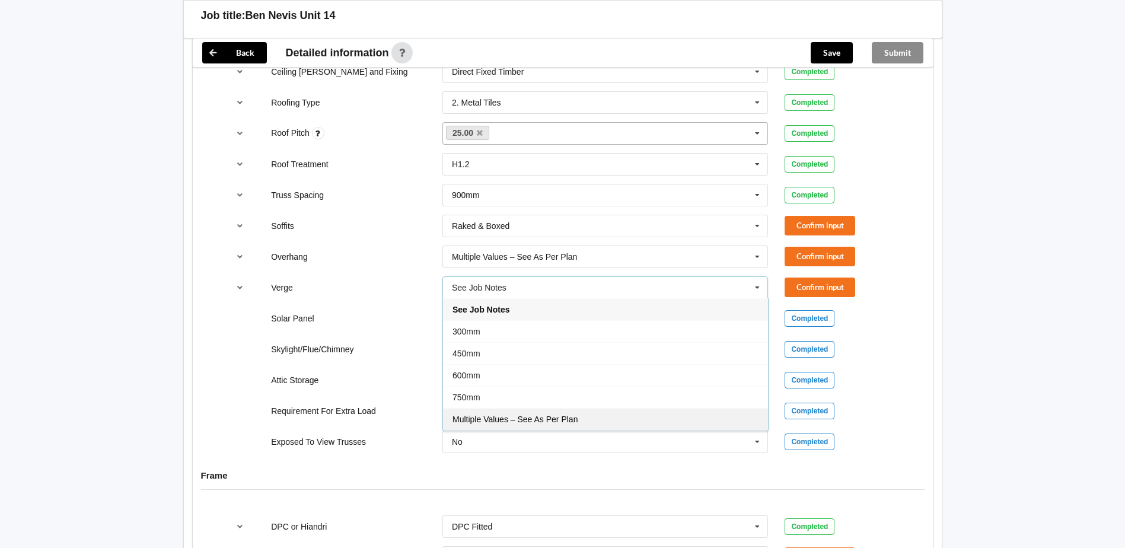
click at [565, 423] on span "Multiple Values – See As Per Plan" at bounding box center [514, 418] width 125 height 9
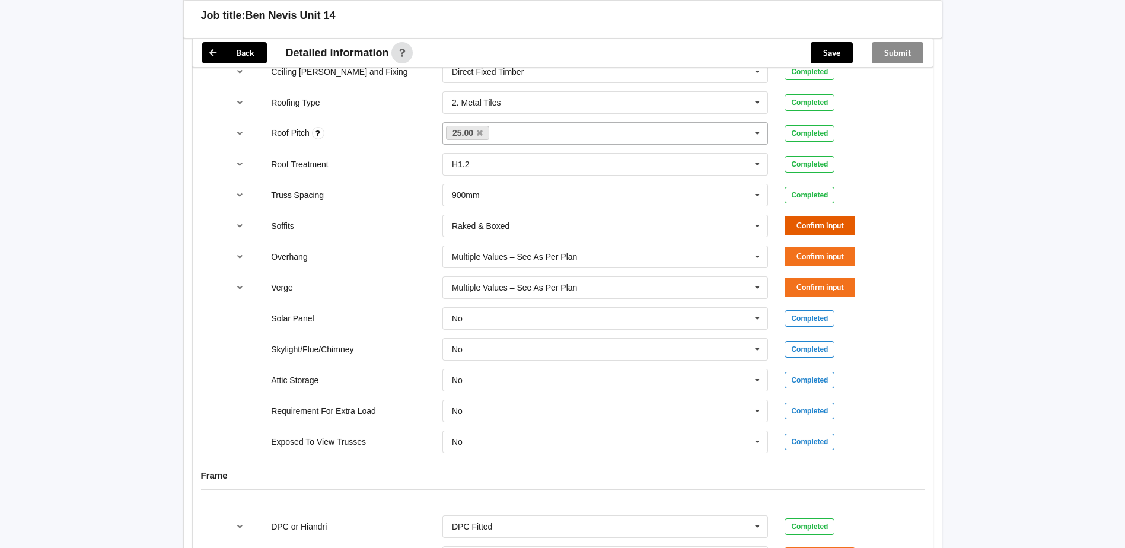
click at [825, 226] on button "Confirm input" at bounding box center [819, 226] width 71 height 20
click at [799, 251] on button "Confirm input" at bounding box center [819, 257] width 71 height 20
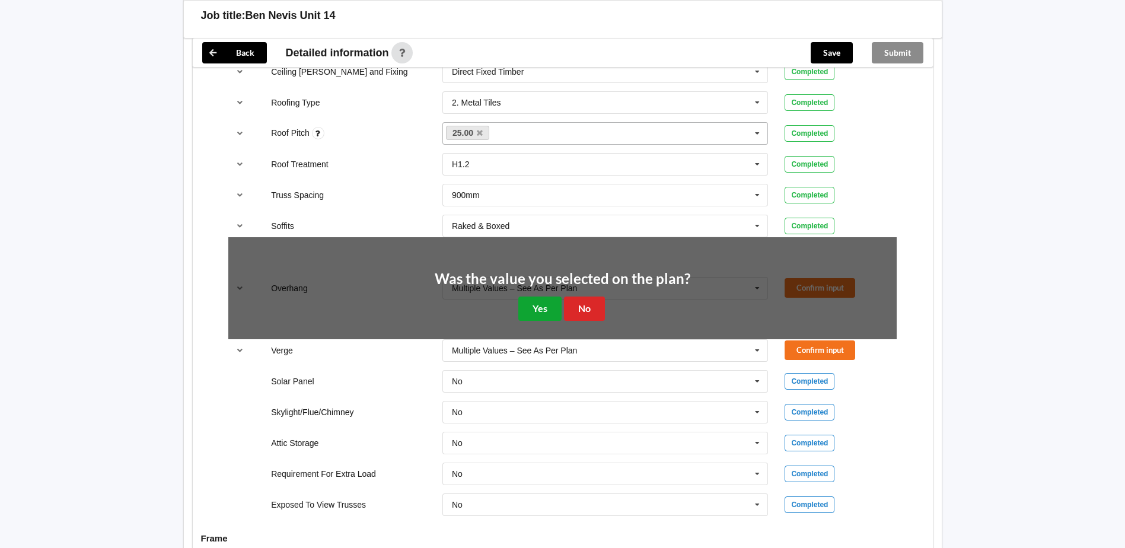
click at [531, 302] on button "Yes" at bounding box center [539, 308] width 43 height 24
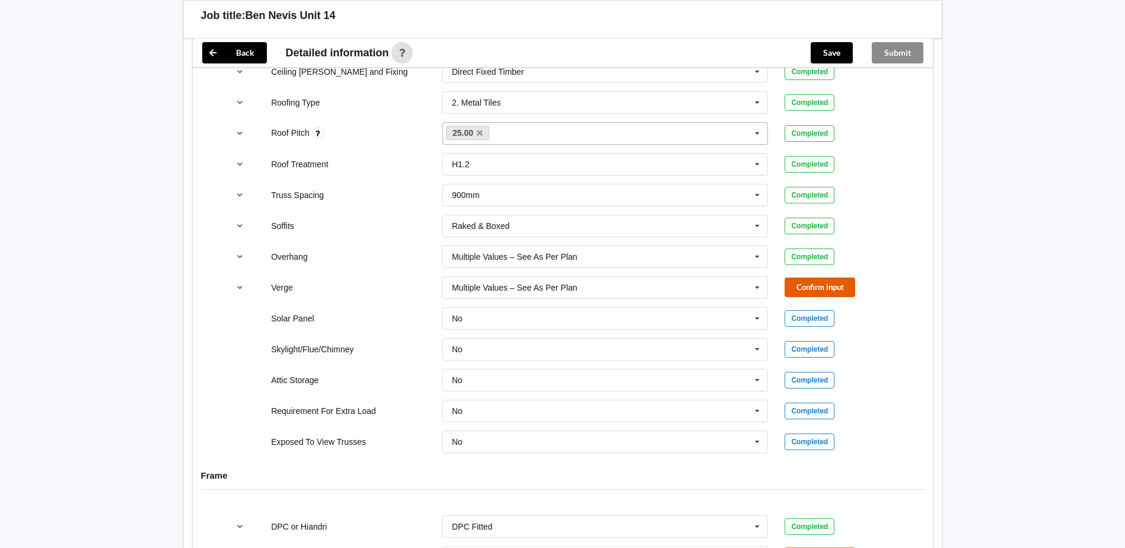
click at [807, 286] on button "Confirm input" at bounding box center [819, 287] width 71 height 20
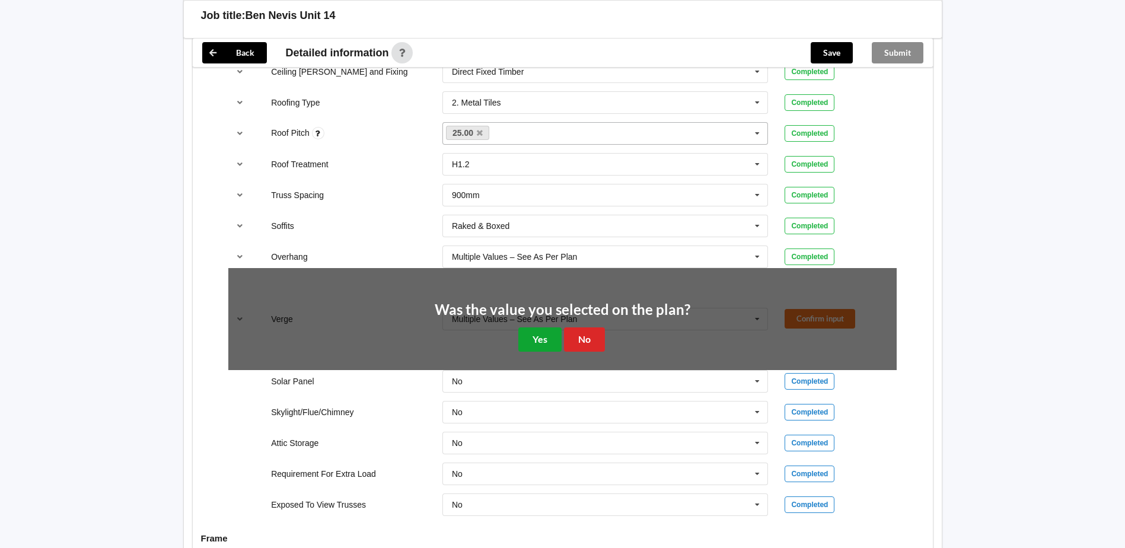
click at [529, 330] on button "Yes" at bounding box center [539, 339] width 43 height 24
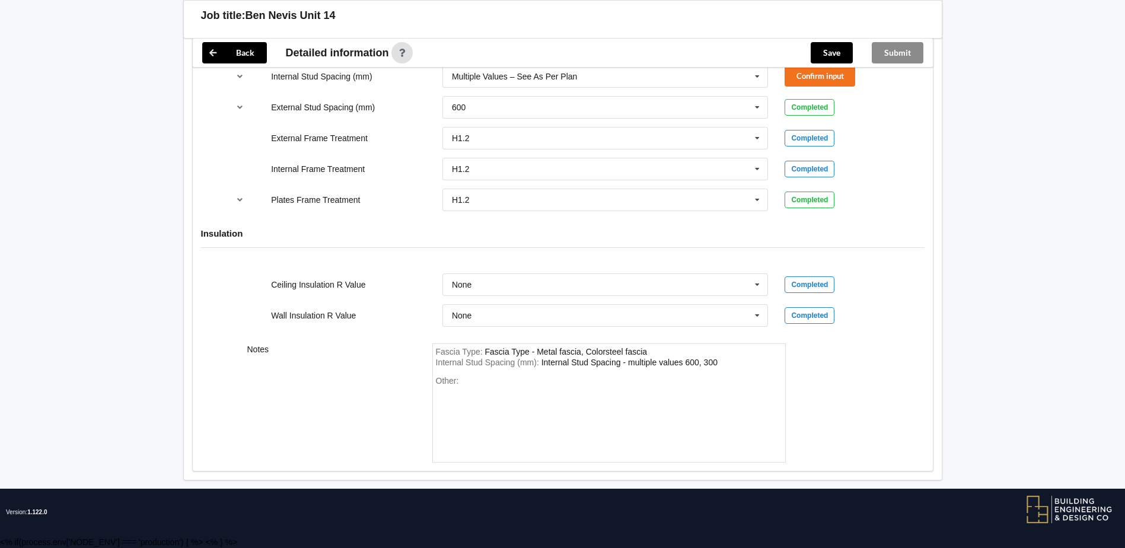
scroll to position [1065, 0]
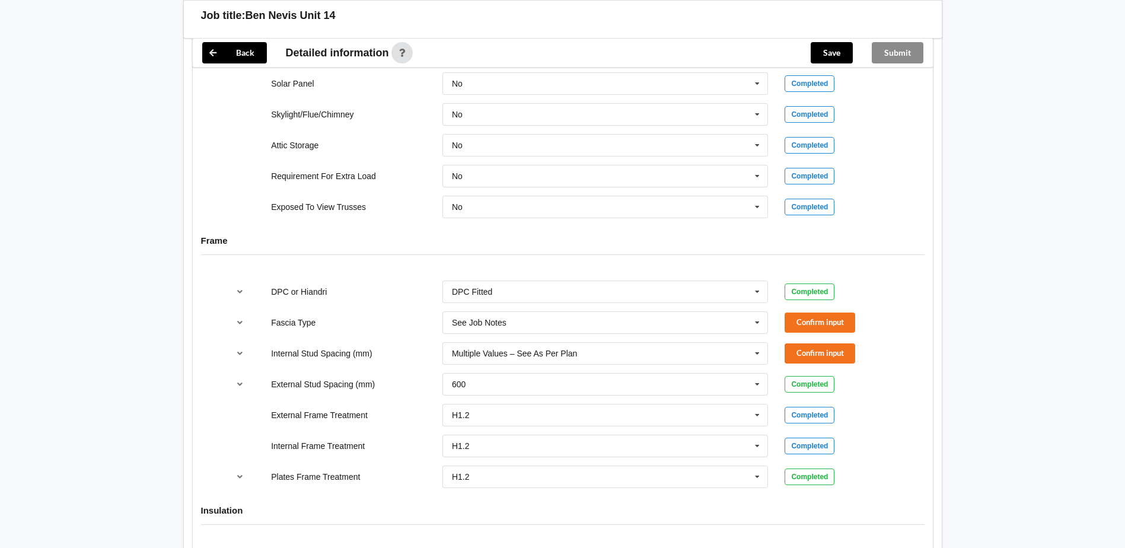
click at [782, 325] on div "Confirm input" at bounding box center [840, 322] width 129 height 20
click at [803, 317] on button "Confirm input" at bounding box center [819, 322] width 71 height 20
click at [809, 352] on button "Confirm input" at bounding box center [819, 353] width 71 height 20
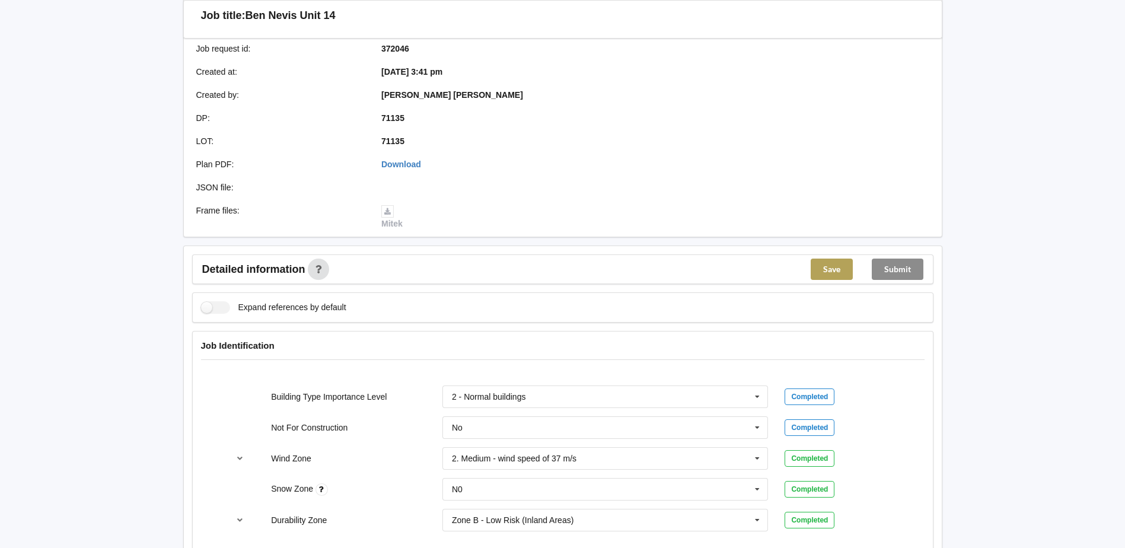
click at [842, 259] on button "Save" at bounding box center [831, 268] width 42 height 21
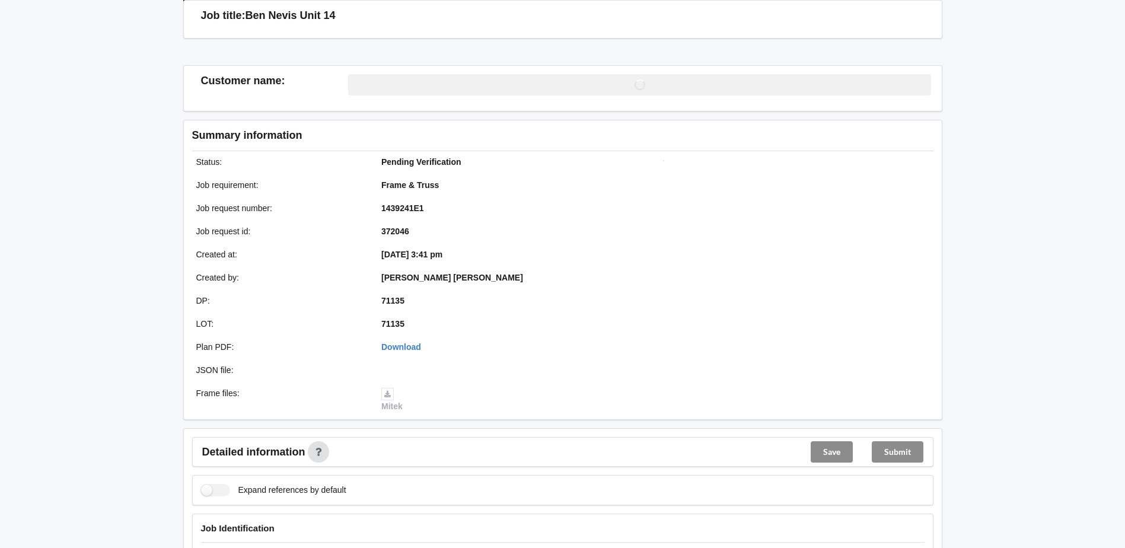
scroll to position [235, 0]
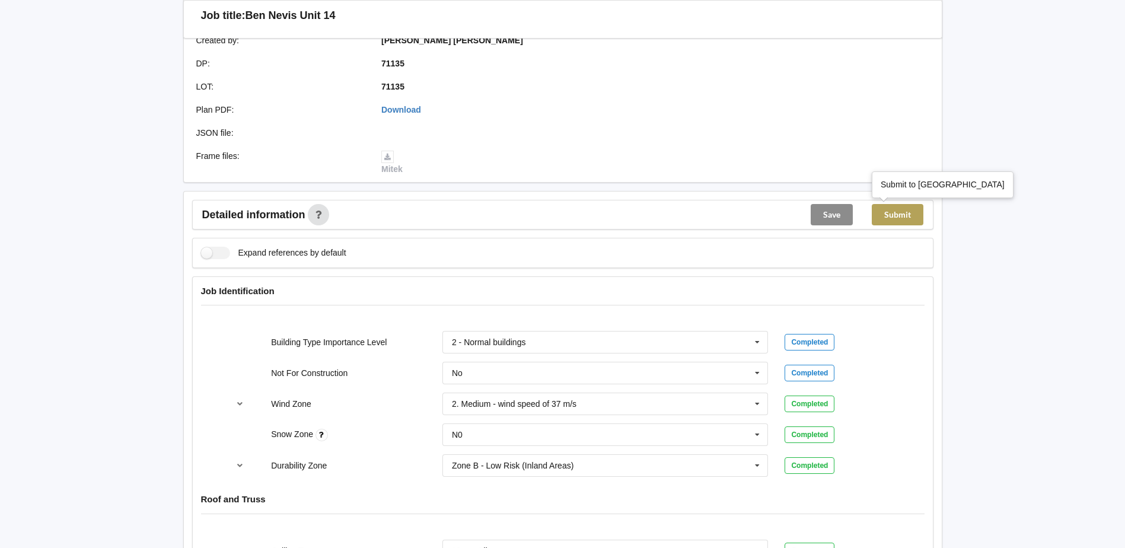
click at [909, 216] on button "Submit" at bounding box center [897, 214] width 52 height 21
